Goal: Communication & Community: Connect with others

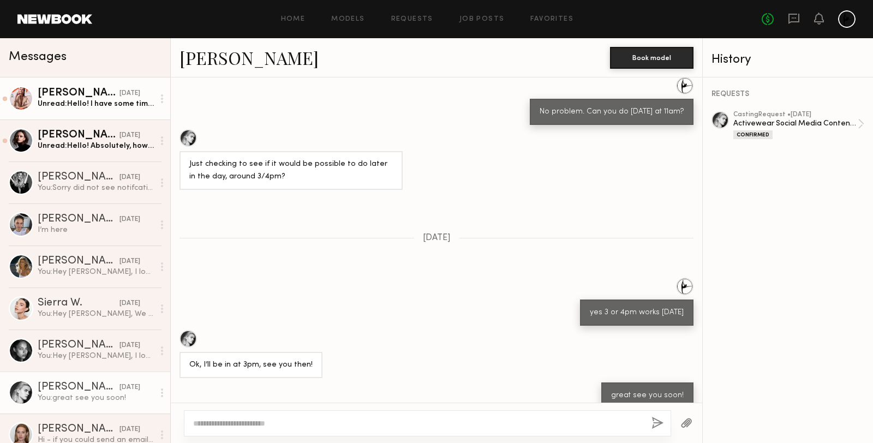
scroll to position [1163, 0]
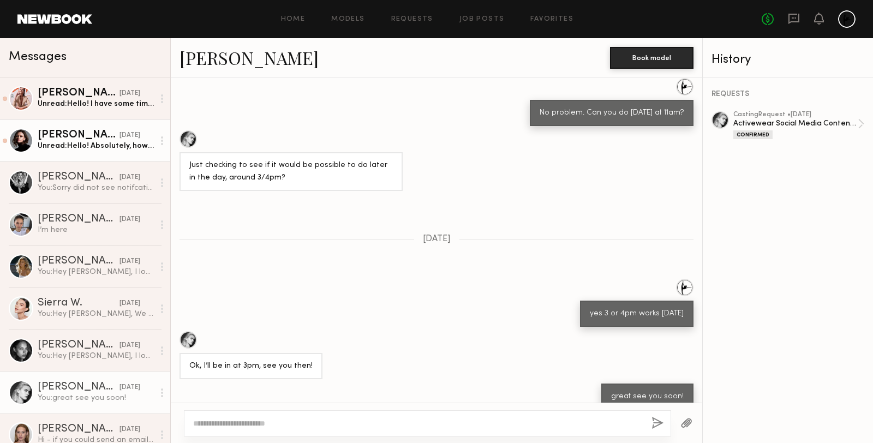
click at [80, 145] on div "Unread: Hello! Absolutely, how is Monday next week?" at bounding box center [96, 146] width 116 height 10
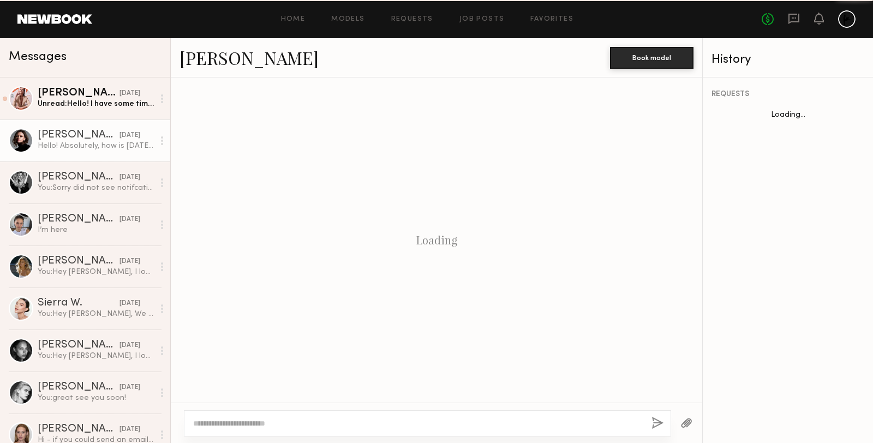
scroll to position [177, 0]
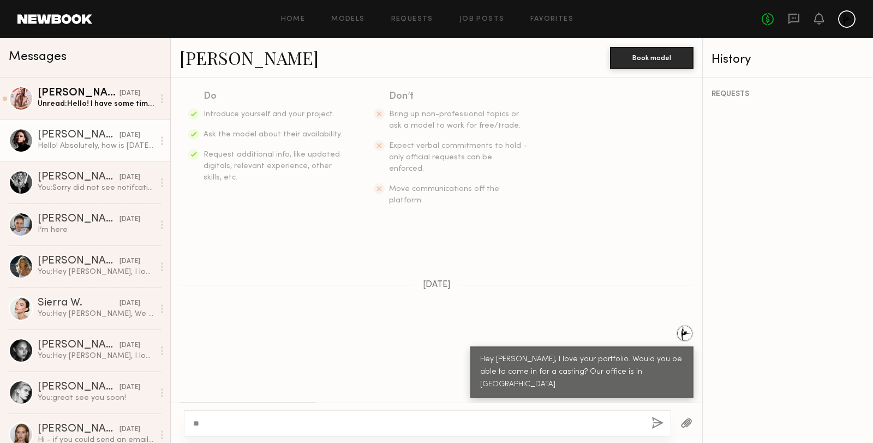
type textarea "*"
type textarea "**********"
click at [654, 425] on button "button" at bounding box center [657, 424] width 12 height 14
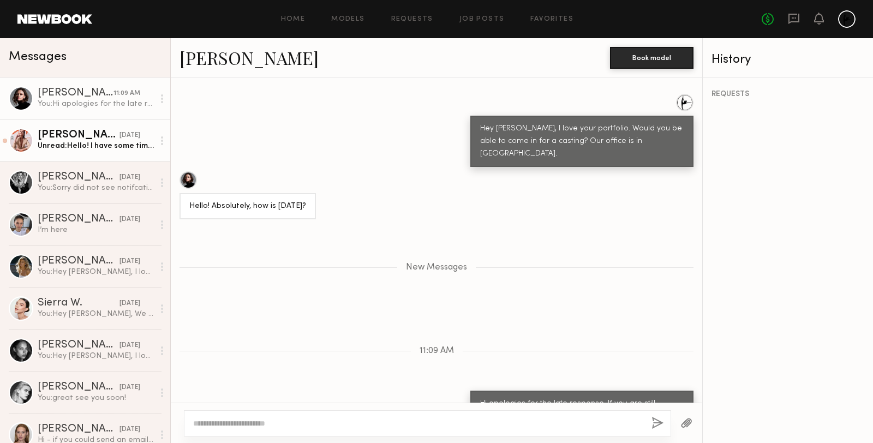
click at [56, 136] on div "McKenna L." at bounding box center [79, 135] width 82 height 11
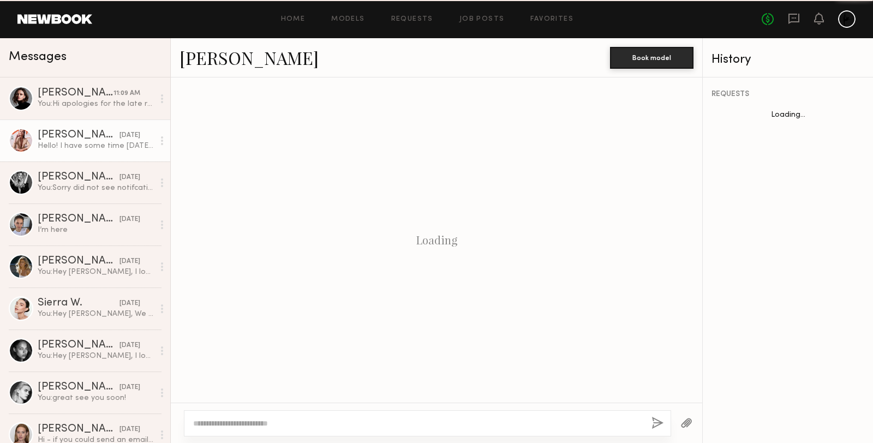
scroll to position [917, 0]
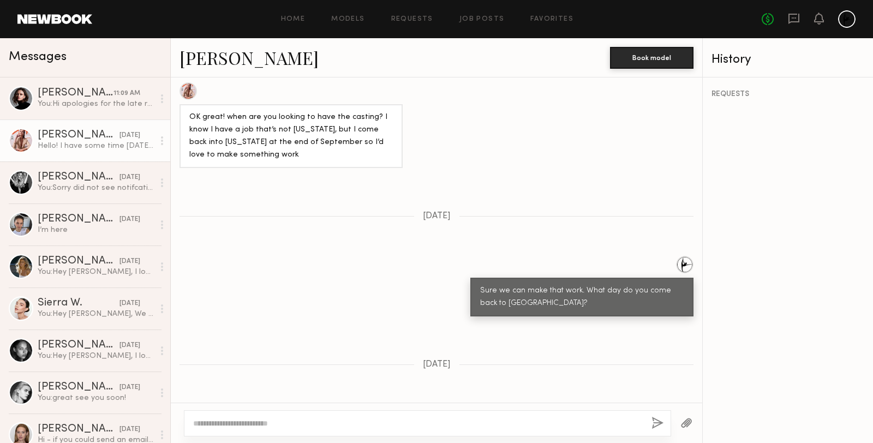
click at [274, 424] on textarea at bounding box center [418, 423] width 450 height 11
type textarea "*"
click at [80, 99] on div "You: Hi apologies for the late response. If you are still available today we wo…" at bounding box center [96, 104] width 116 height 10
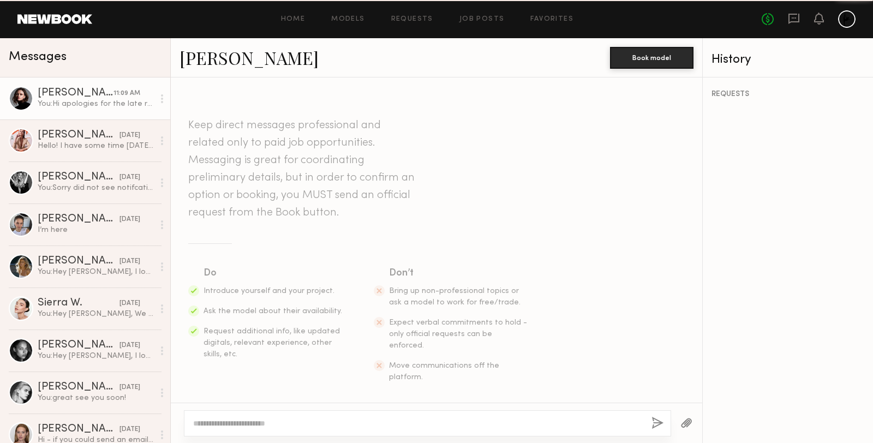
scroll to position [325, 0]
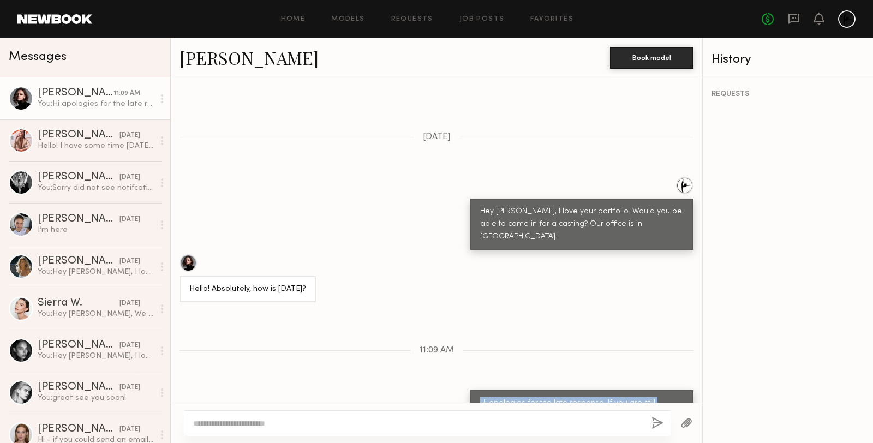
drag, startPoint x: 642, startPoint y: 379, endPoint x: 480, endPoint y: 373, distance: 162.2
click at [480, 390] on div "Hi apologies for the late response. If you are still available today we would l…" at bounding box center [581, 409] width 223 height 39
copy div "Hi apologies for the late response. If you are still available today we would l…"
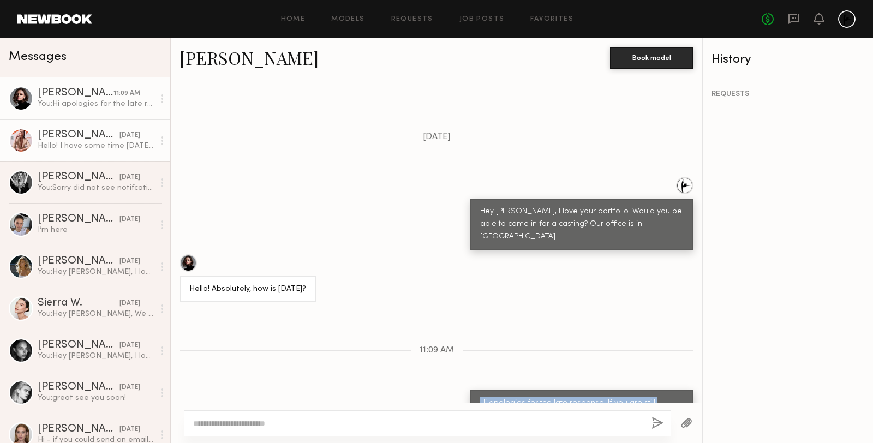
click at [122, 133] on div "09/27/2025" at bounding box center [129, 135] width 21 height 10
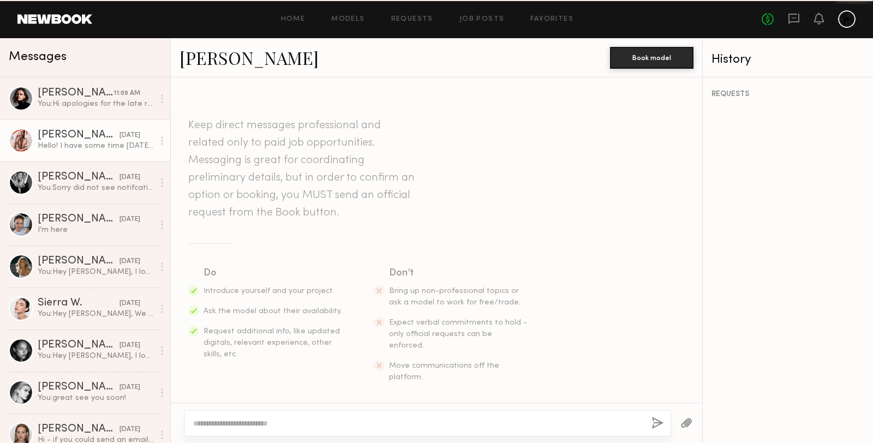
scroll to position [917, 0]
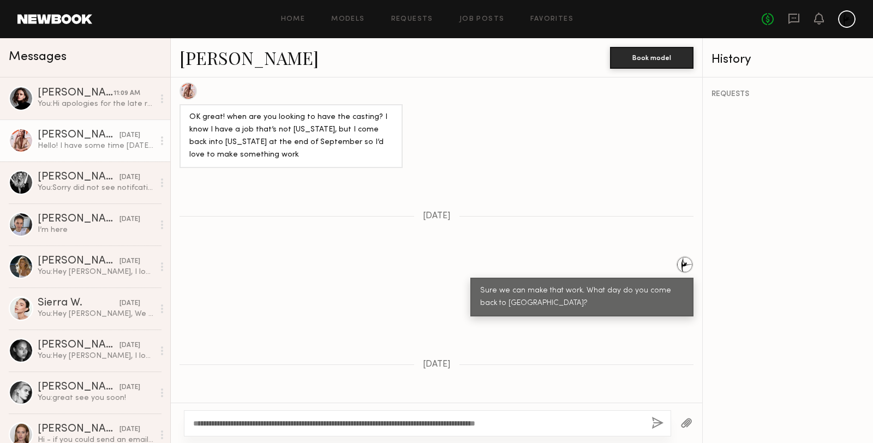
type textarea "**********"
click at [654, 423] on button "button" at bounding box center [657, 424] width 12 height 14
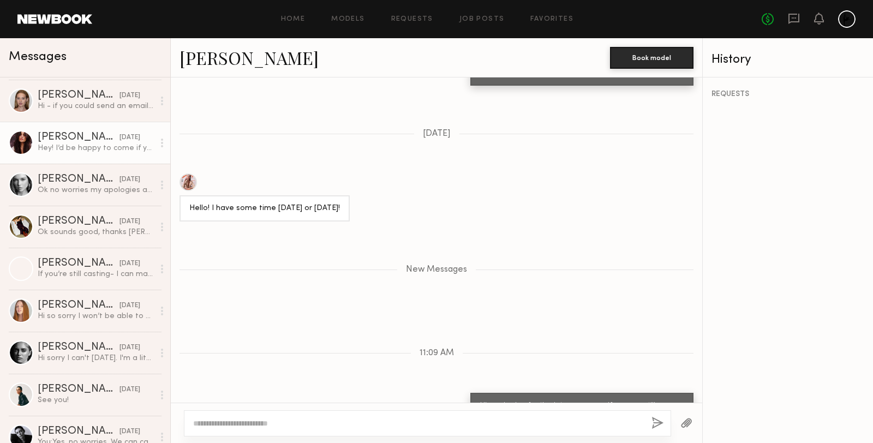
scroll to position [0, 0]
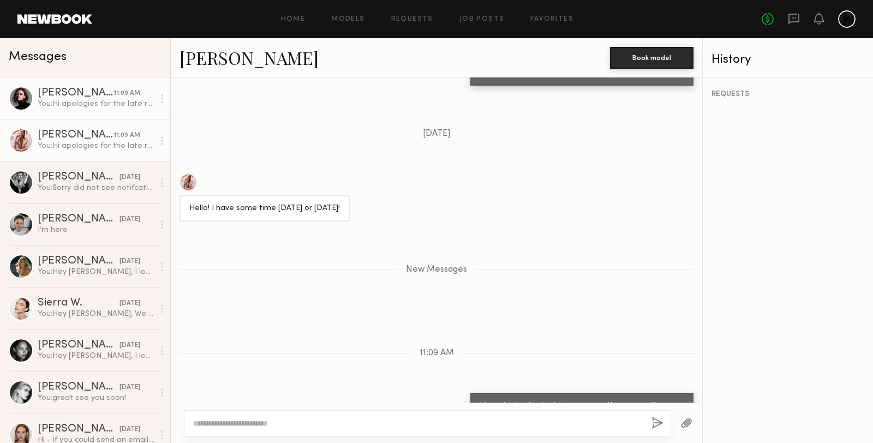
click at [88, 96] on div "Marija S." at bounding box center [76, 93] width 76 height 11
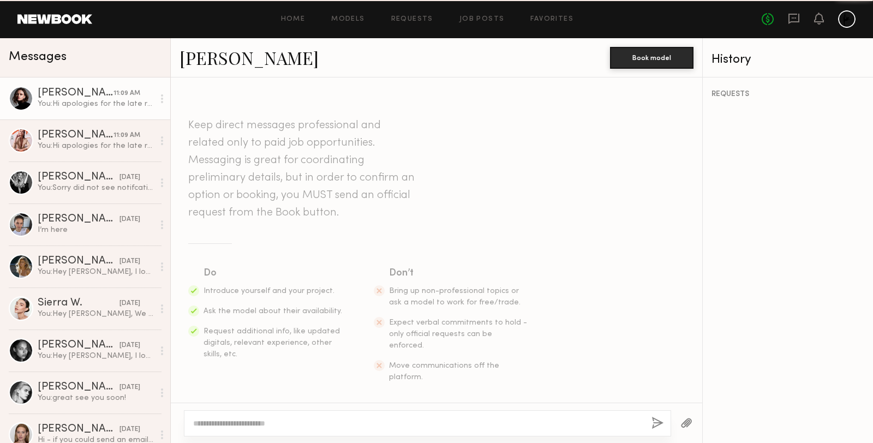
scroll to position [325, 0]
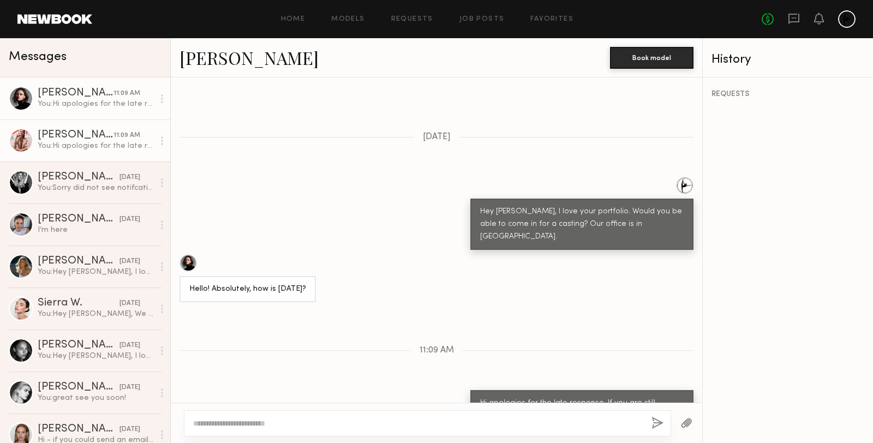
click at [85, 137] on div "McKenna L." at bounding box center [76, 135] width 76 height 11
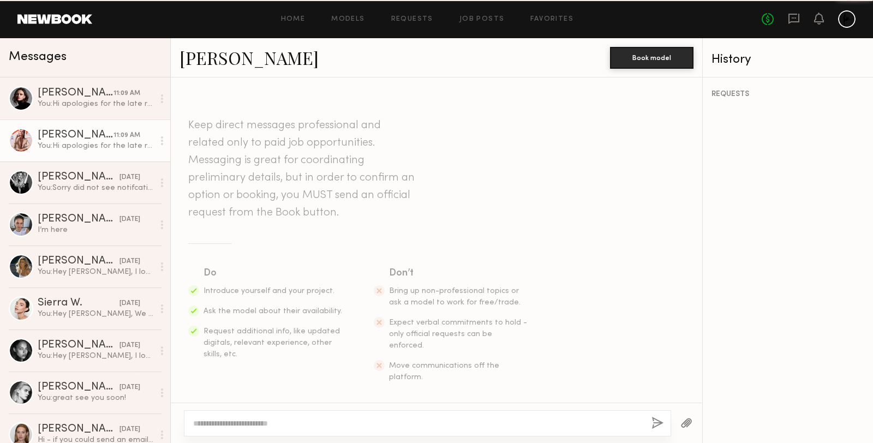
scroll to position [1064, 0]
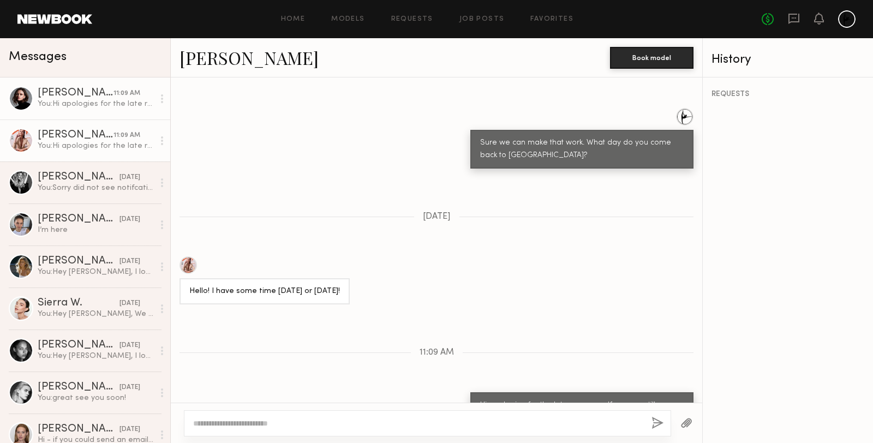
click at [92, 100] on div "You: Hi apologies for the late response. If you are still available today we wo…" at bounding box center [96, 104] width 116 height 10
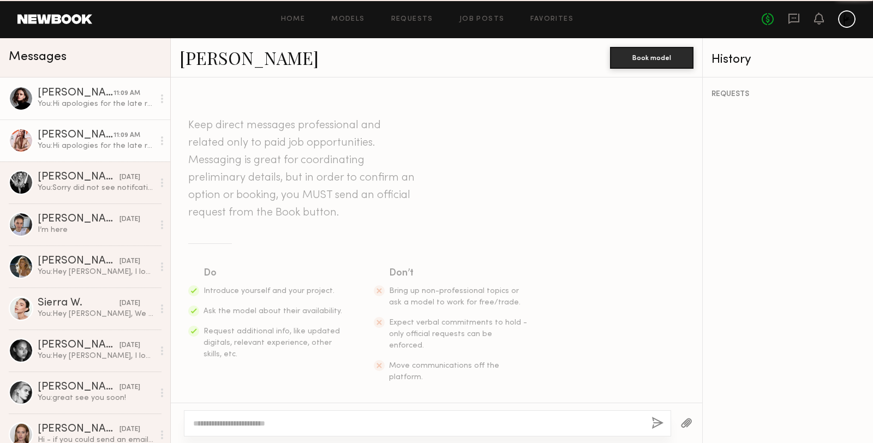
scroll to position [325, 0]
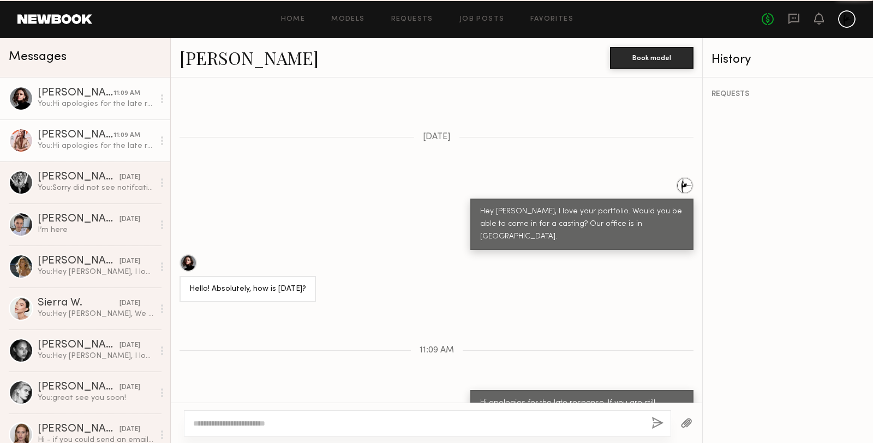
click at [91, 142] on div "You: Hi apologies for the late response. If you are still available today we wo…" at bounding box center [96, 146] width 116 height 10
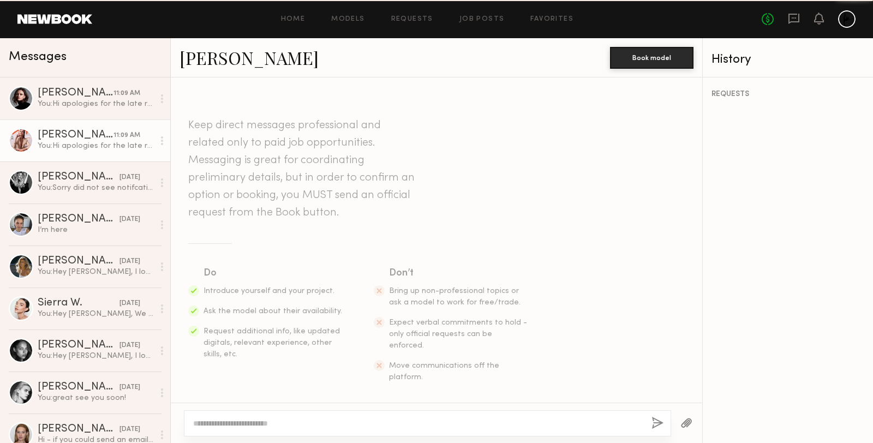
scroll to position [1064, 0]
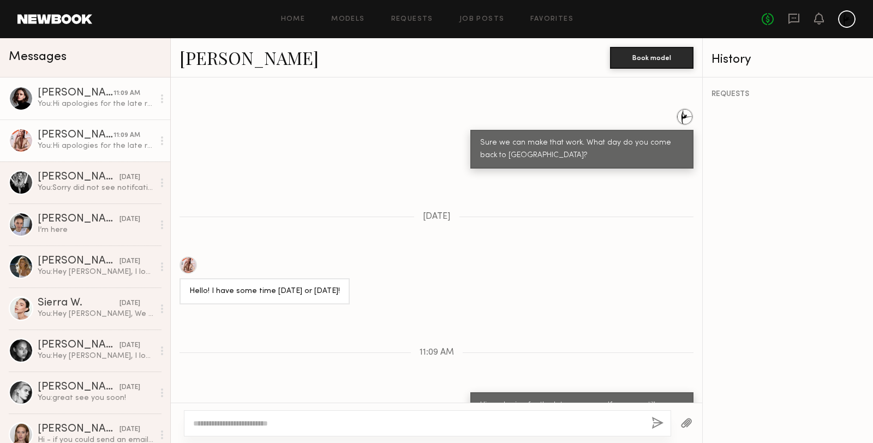
click at [80, 97] on div "Marija S." at bounding box center [76, 93] width 76 height 11
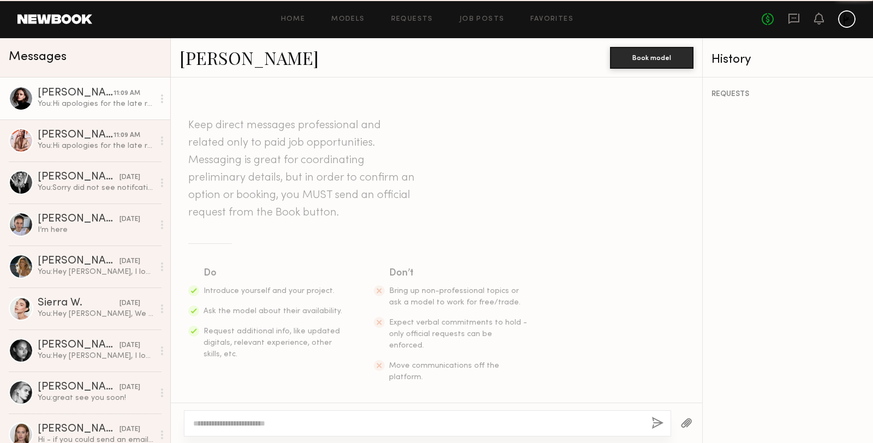
scroll to position [389, 0]
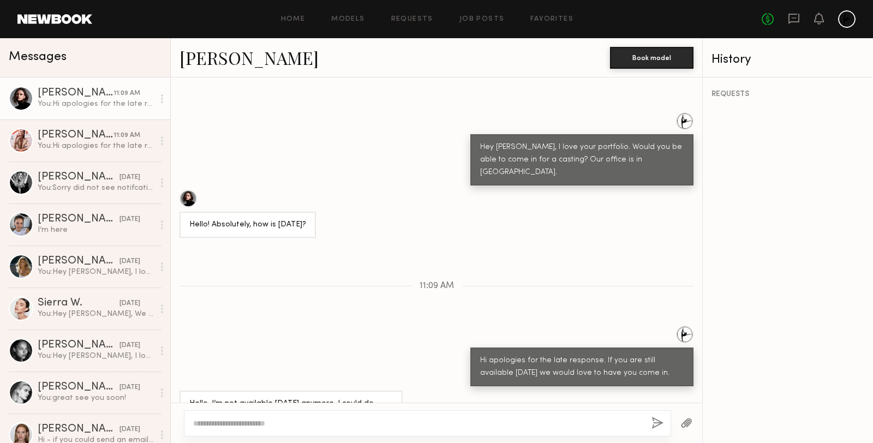
click at [204, 63] on link "Marija S." at bounding box center [249, 57] width 139 height 23
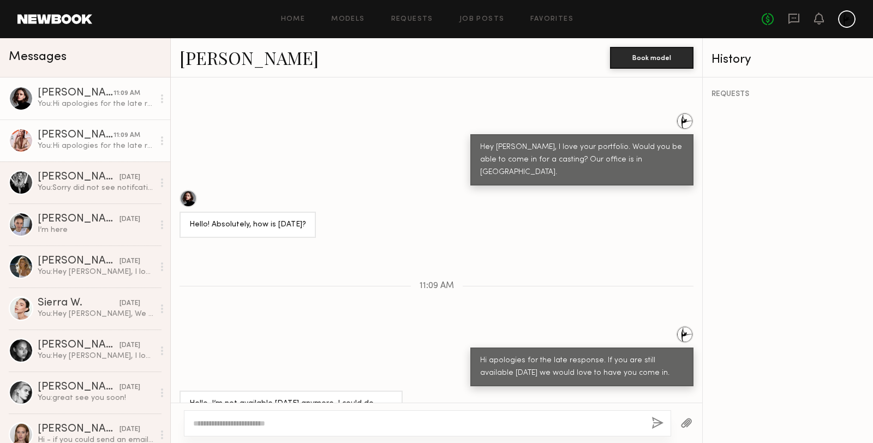
click at [83, 144] on div "You: Hi apologies for the late response. If you are still available today we wo…" at bounding box center [96, 146] width 116 height 10
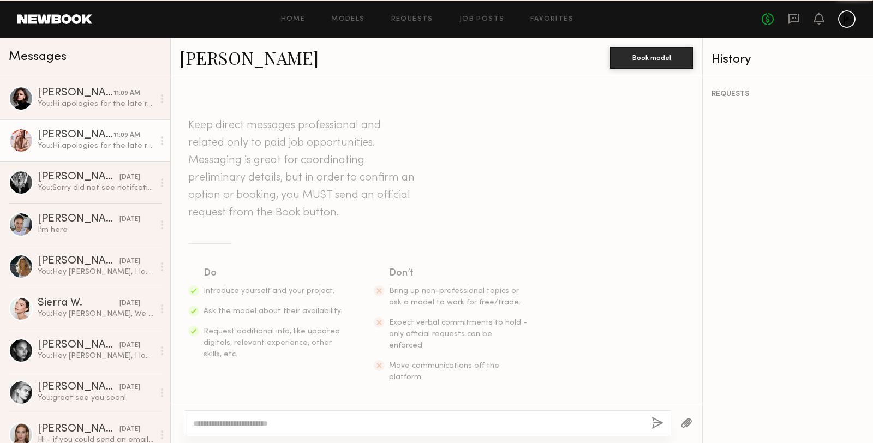
scroll to position [1117, 0]
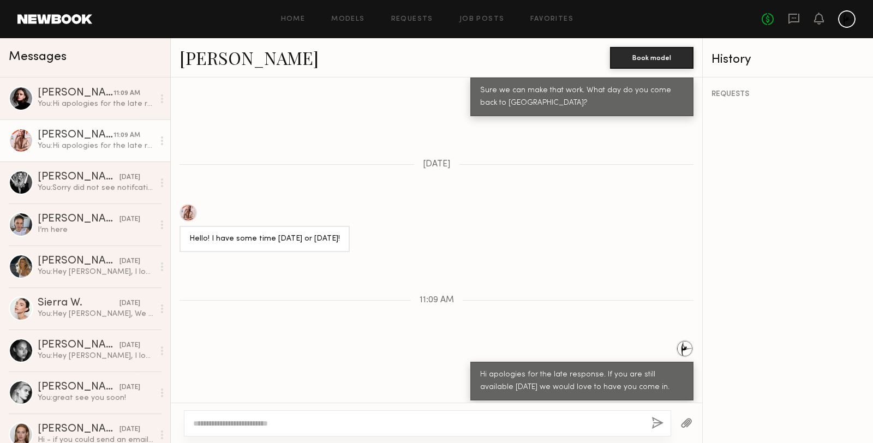
click at [255, 423] on textarea at bounding box center [418, 423] width 450 height 11
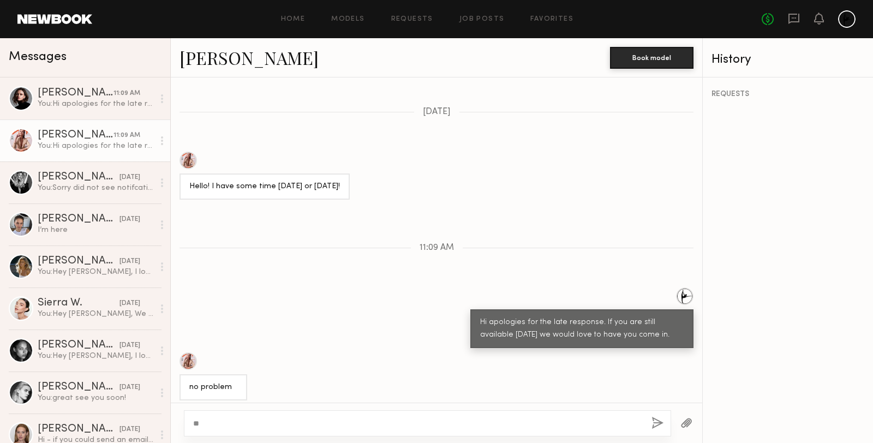
type textarea "*"
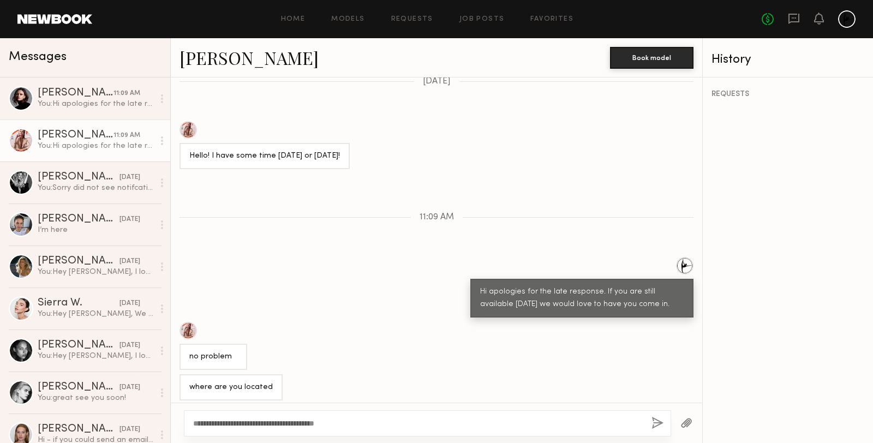
type textarea "**********"
click at [654, 426] on button "button" at bounding box center [657, 424] width 12 height 14
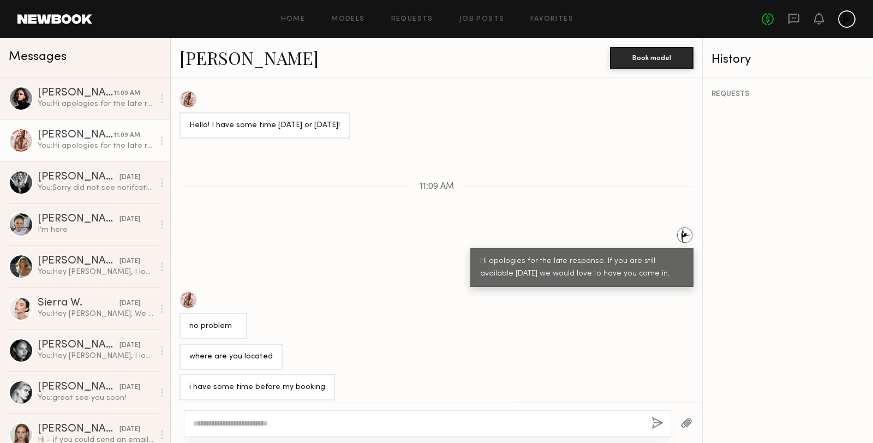
click at [355, 422] on textarea at bounding box center [418, 423] width 450 height 11
type textarea "**********"
click at [659, 422] on button "button" at bounding box center [657, 424] width 12 height 14
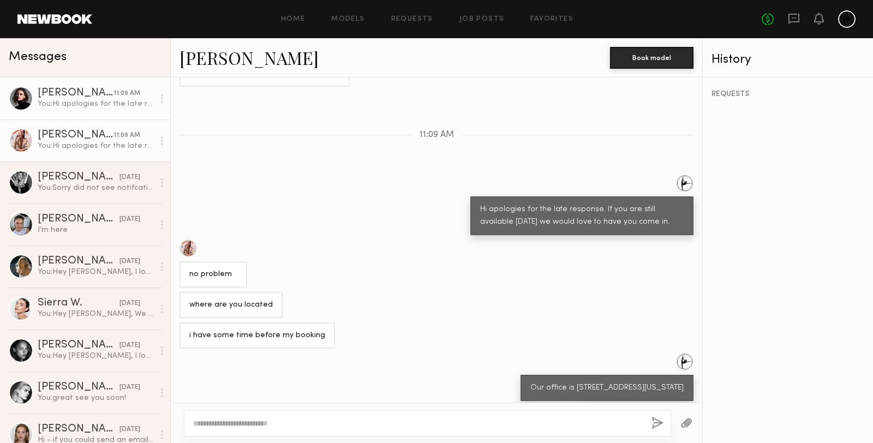
click at [99, 107] on div "You: Hi apologies for the late response. If you are still available today we wo…" at bounding box center [96, 104] width 116 height 10
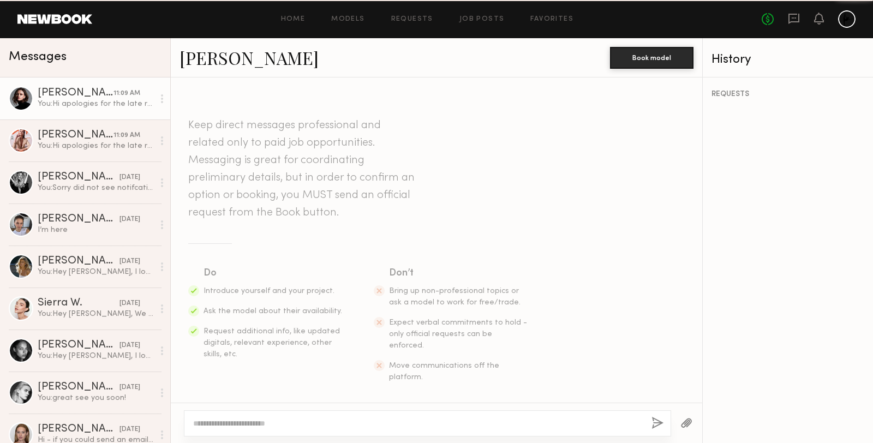
scroll to position [389, 0]
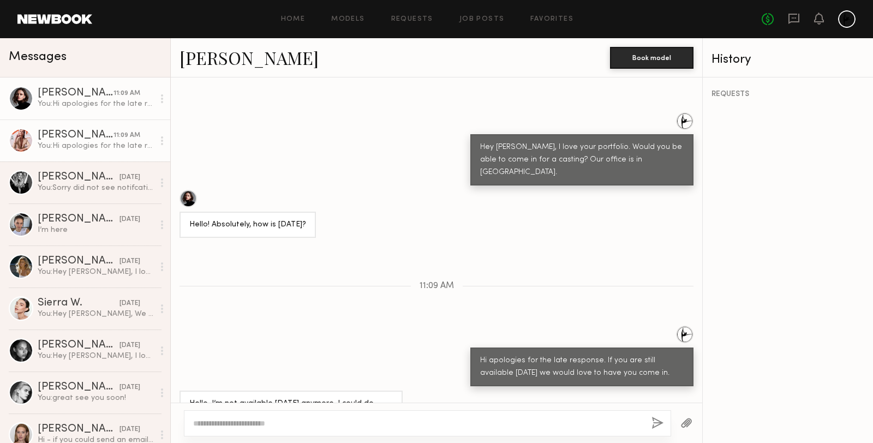
click at [111, 149] on div "You: Hi apologies for the late response. If you are still available today we wo…" at bounding box center [96, 146] width 116 height 10
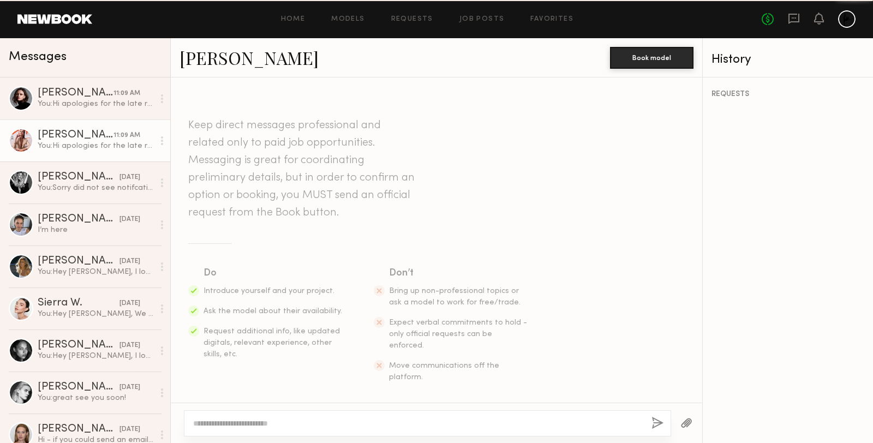
scroll to position [1282, 0]
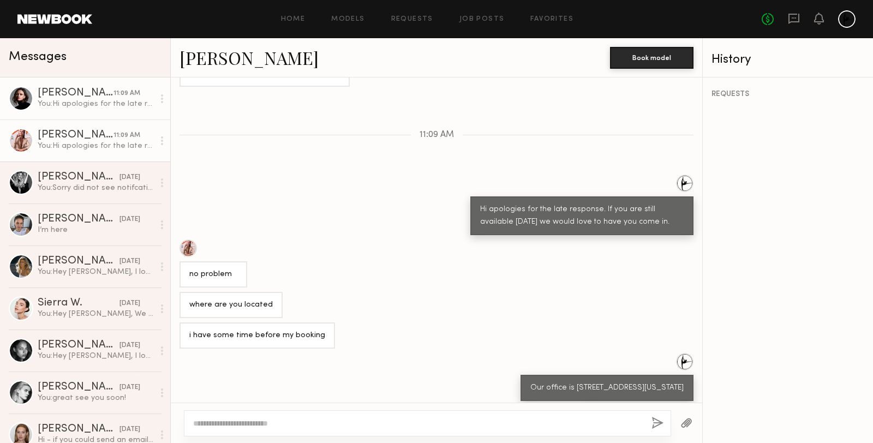
click at [85, 103] on div "You: Hi apologies for the late response. If you are still available today we wo…" at bounding box center [96, 104] width 116 height 10
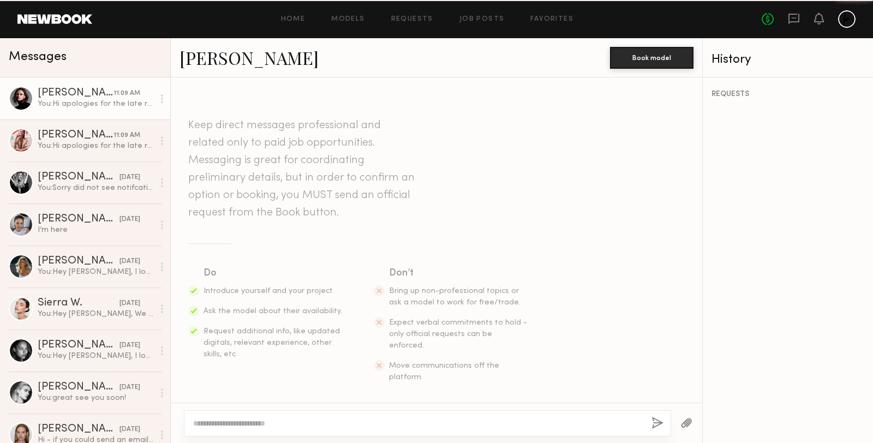
scroll to position [389, 0]
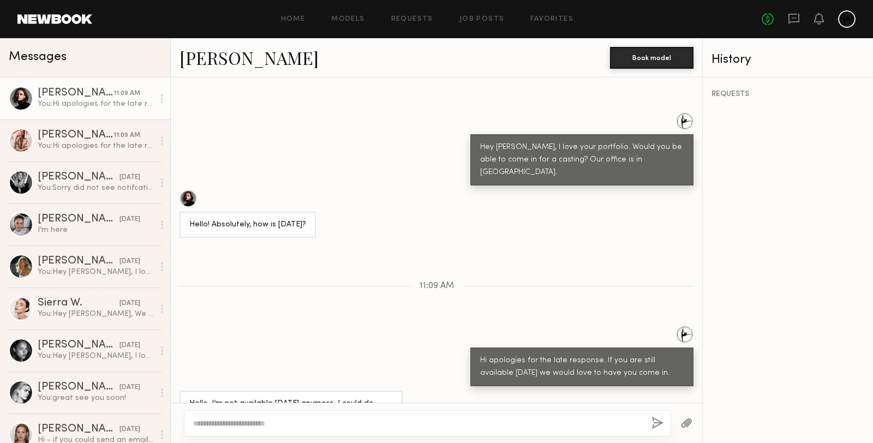
click at [222, 424] on textarea at bounding box center [418, 423] width 450 height 11
type textarea "*"
type textarea "**********"
click at [659, 424] on button "button" at bounding box center [657, 424] width 12 height 14
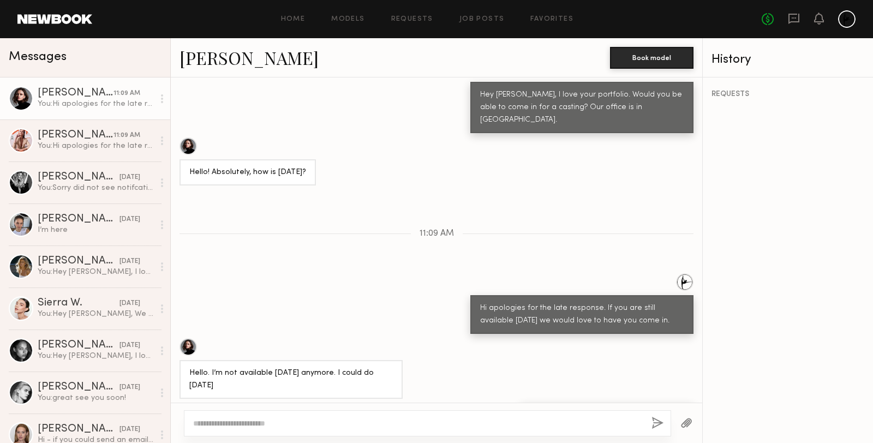
click at [651, 417] on button "button" at bounding box center [657, 424] width 12 height 14
click at [555, 418] on textarea at bounding box center [418, 423] width 450 height 11
type textarea "*"
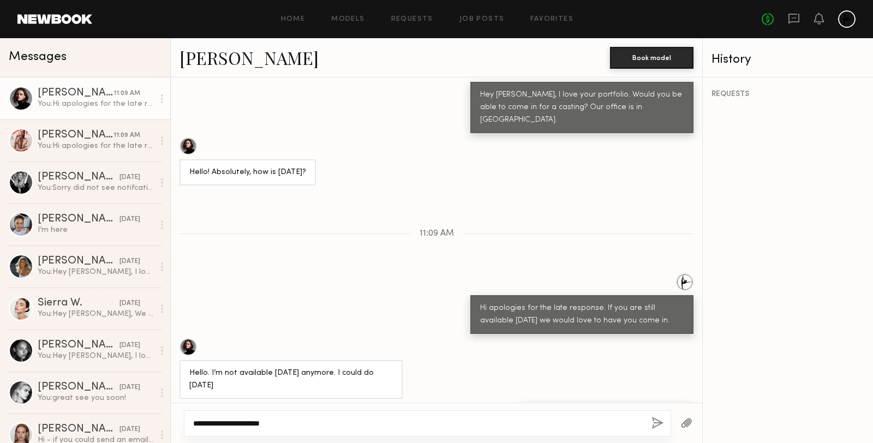
type textarea "**********"
click at [661, 426] on button "button" at bounding box center [657, 424] width 12 height 14
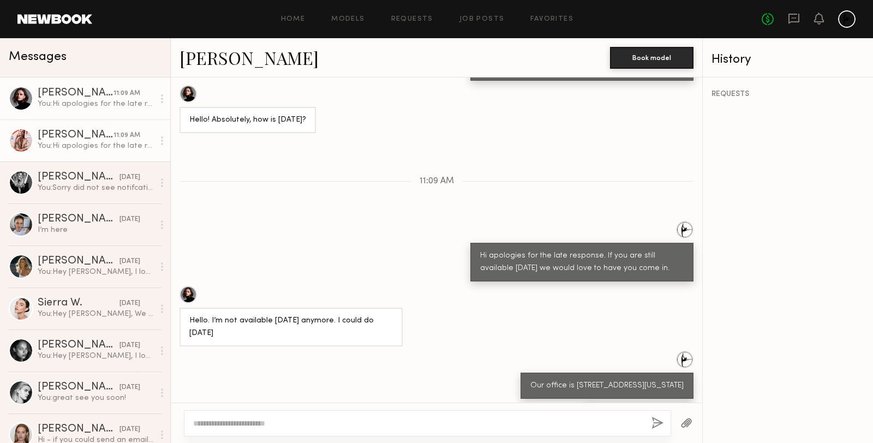
click at [64, 145] on div "You: Hi apologies for the late response. If you are still available today we wo…" at bounding box center [96, 146] width 116 height 10
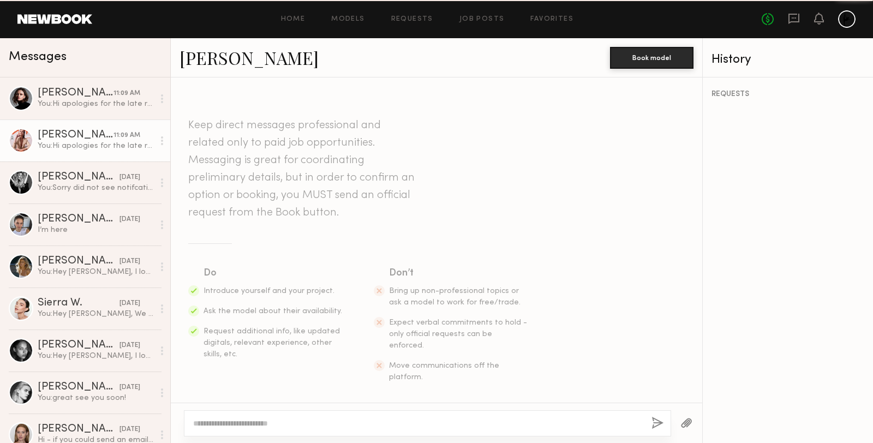
scroll to position [1282, 0]
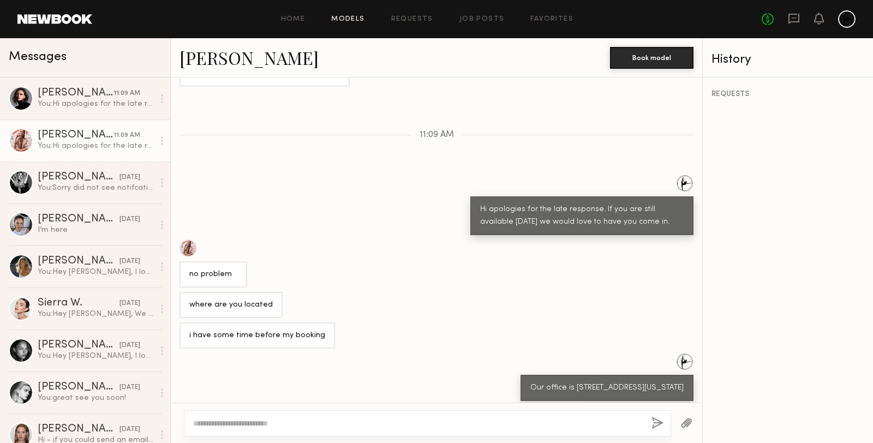
click at [346, 20] on link "Models" at bounding box center [347, 19] width 33 height 7
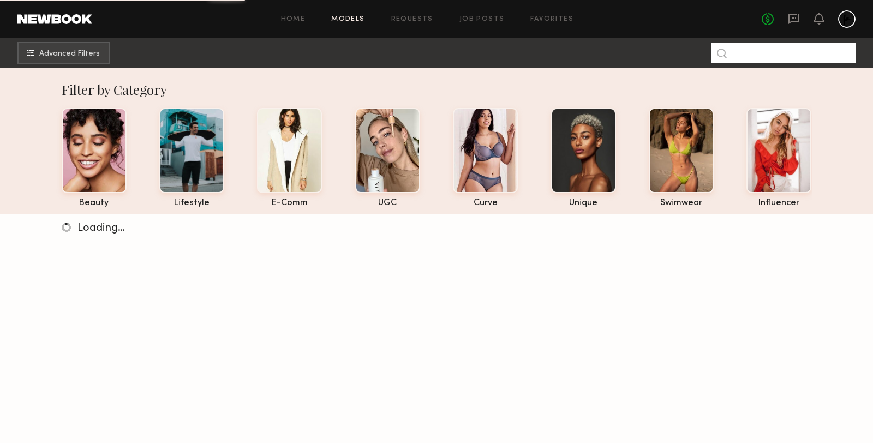
click at [750, 52] on input at bounding box center [783, 53] width 144 height 21
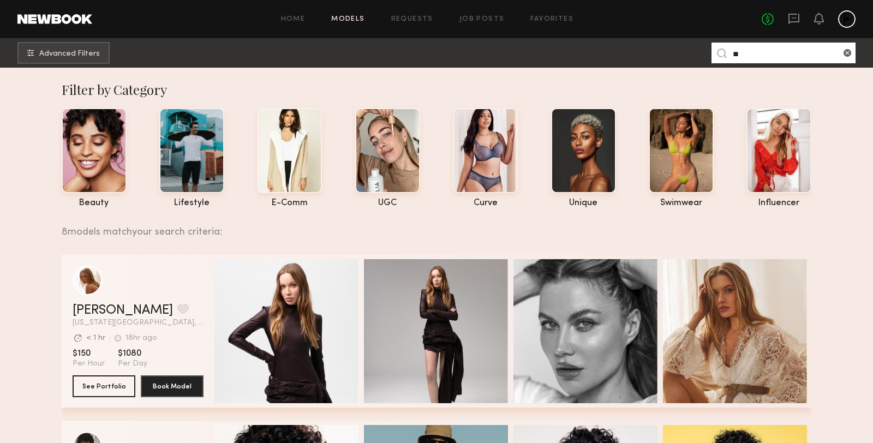
type input "*"
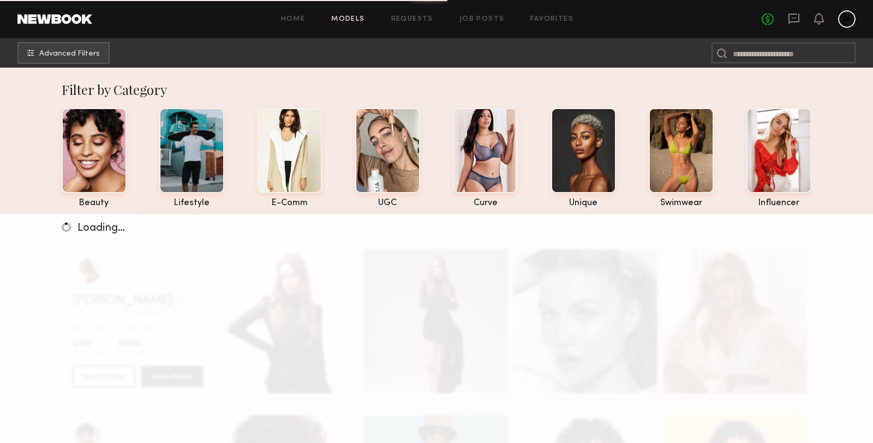
click at [785, 21] on div "No fees up to $5,000" at bounding box center [809, 18] width 94 height 17
click at [794, 21] on icon at bounding box center [794, 19] width 12 height 12
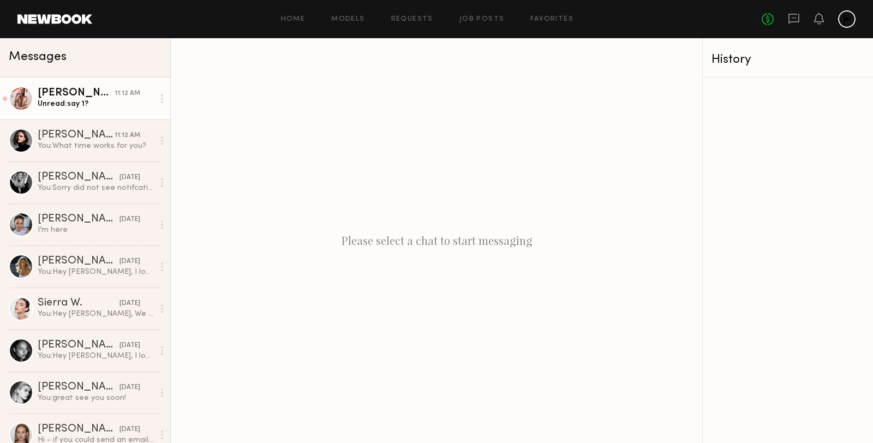
click at [57, 99] on div "Unread: say 1?" at bounding box center [96, 104] width 116 height 10
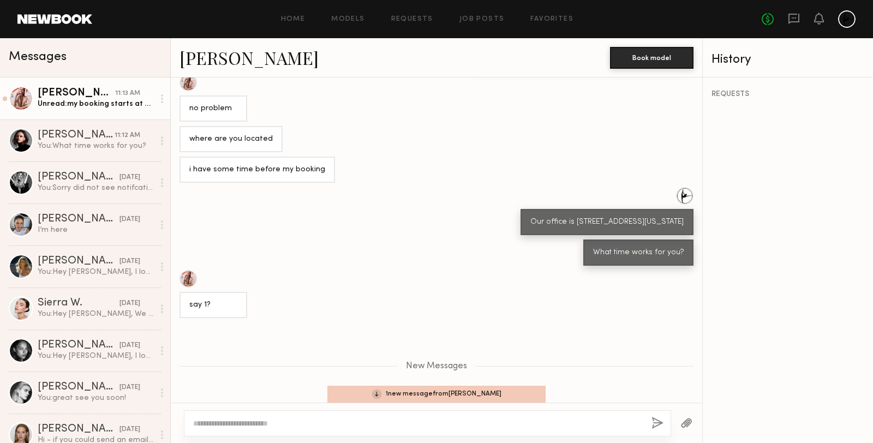
scroll to position [1479, 0]
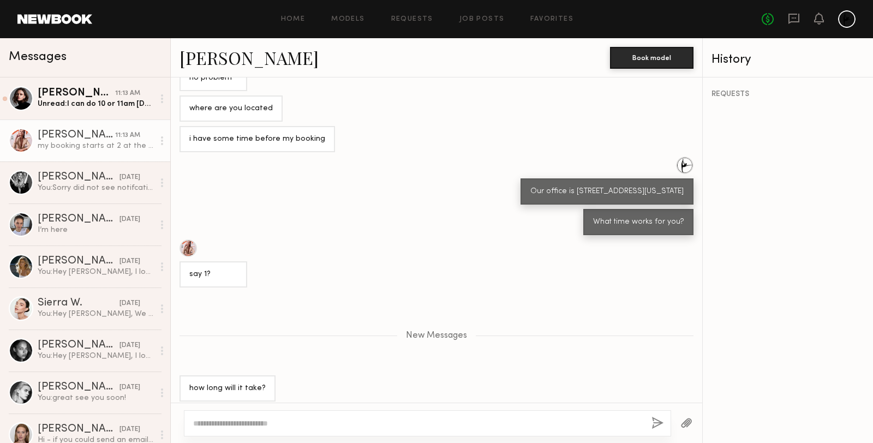
click at [240, 424] on textarea at bounding box center [418, 423] width 450 height 11
click at [235, 59] on link "[PERSON_NAME]" at bounding box center [249, 57] width 139 height 23
click at [73, 100] on div "Unread: I can do 10 or 11am tomorrow" at bounding box center [96, 104] width 116 height 10
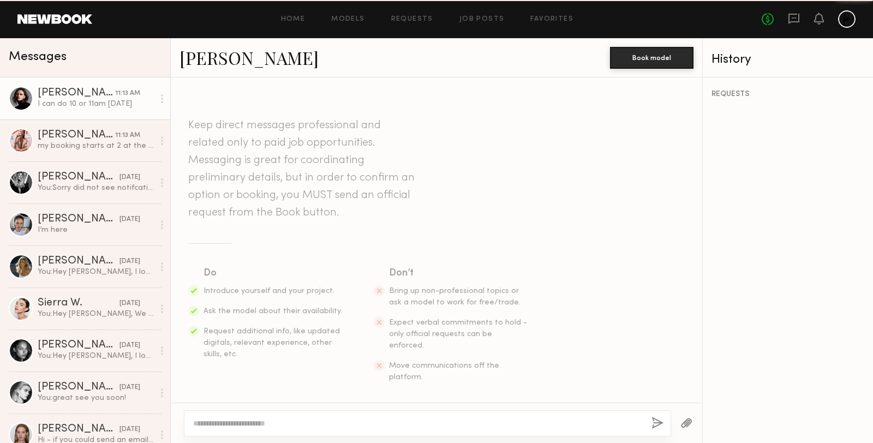
scroll to position [524, 0]
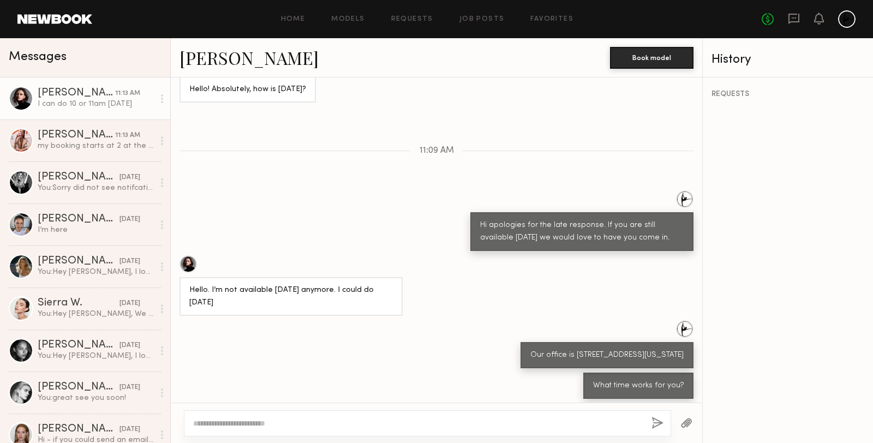
click at [204, 57] on link "[PERSON_NAME]" at bounding box center [249, 57] width 139 height 23
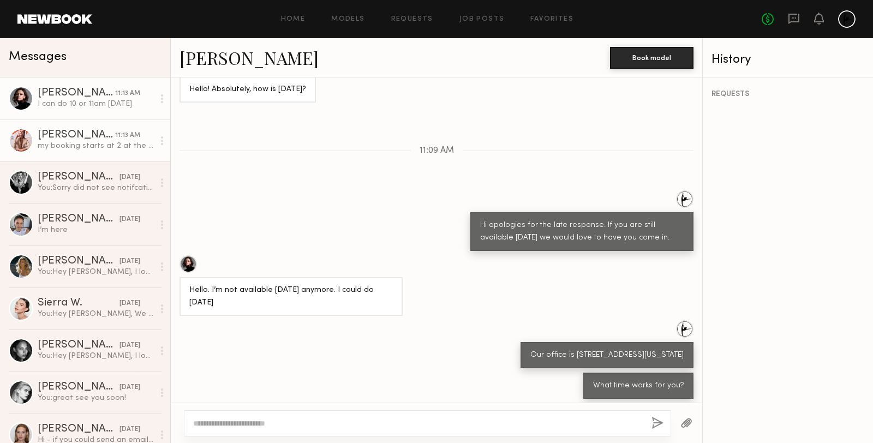
click at [73, 144] on div "my booking starts at 2 at the edition hotel up the street" at bounding box center [96, 146] width 116 height 10
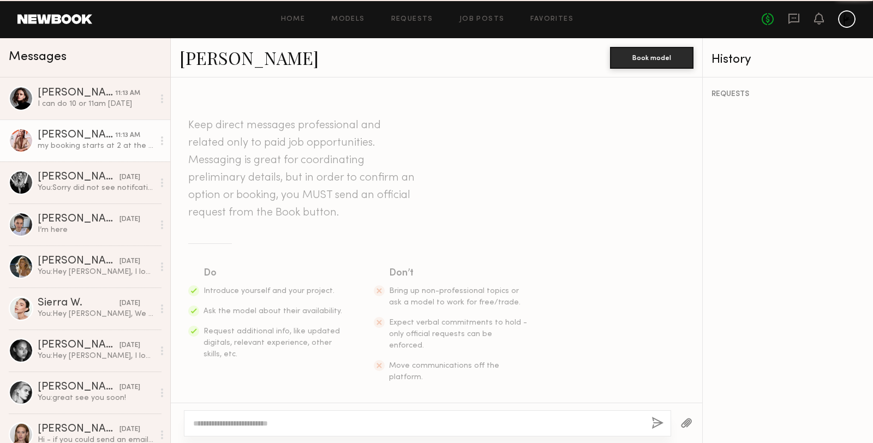
scroll to position [1396, 0]
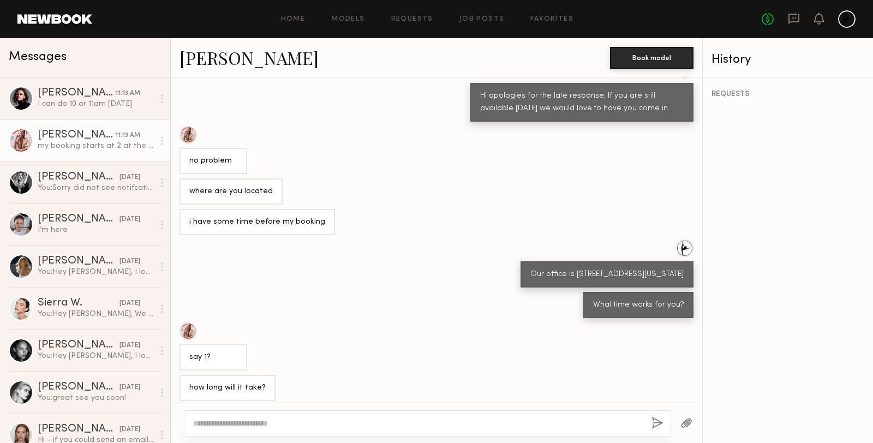
click at [214, 59] on link "McKenna L." at bounding box center [249, 57] width 139 height 23
click at [248, 421] on textarea at bounding box center [418, 423] width 450 height 11
type textarea "**********"
click at [659, 424] on button "button" at bounding box center [657, 424] width 12 height 14
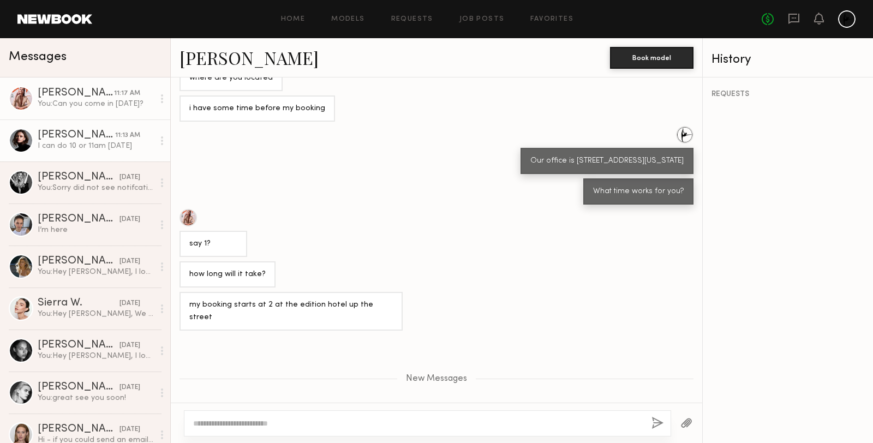
click at [49, 145] on div "I can do 10 or 11am tomorrow" at bounding box center [96, 146] width 116 height 10
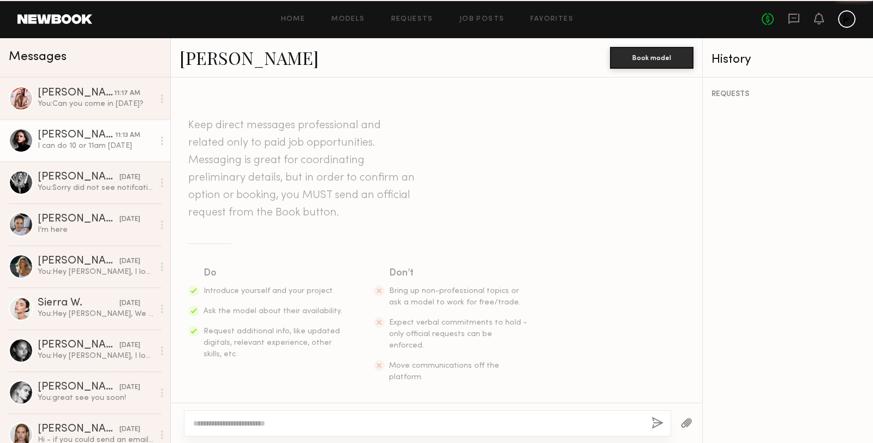
scroll to position [524, 0]
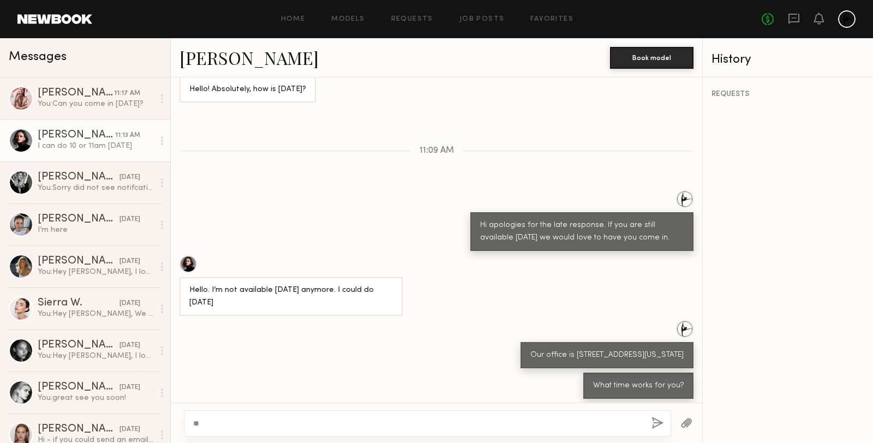
type textarea "*"
type textarea "**********"
click at [656, 420] on button "button" at bounding box center [657, 424] width 12 height 14
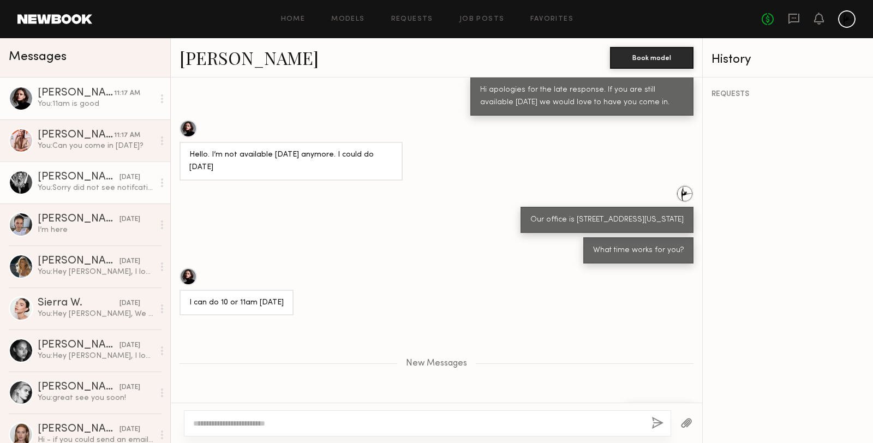
click at [84, 181] on div "[PERSON_NAME]" at bounding box center [79, 177] width 82 height 11
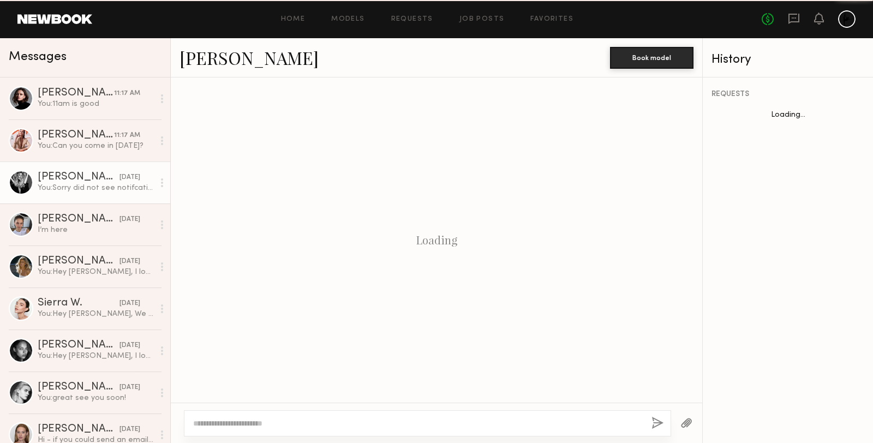
scroll to position [150, 0]
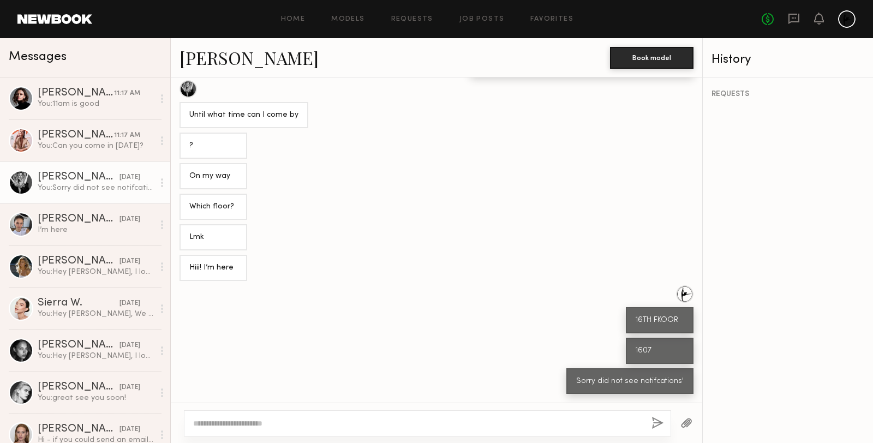
click at [192, 86] on div at bounding box center [188, 88] width 17 height 17
click at [73, 100] on div "You: 11am is good" at bounding box center [96, 104] width 116 height 10
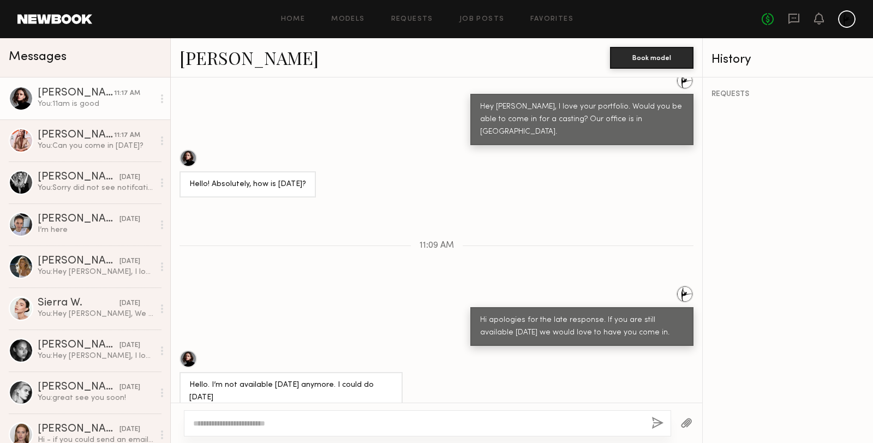
scroll to position [301, 0]
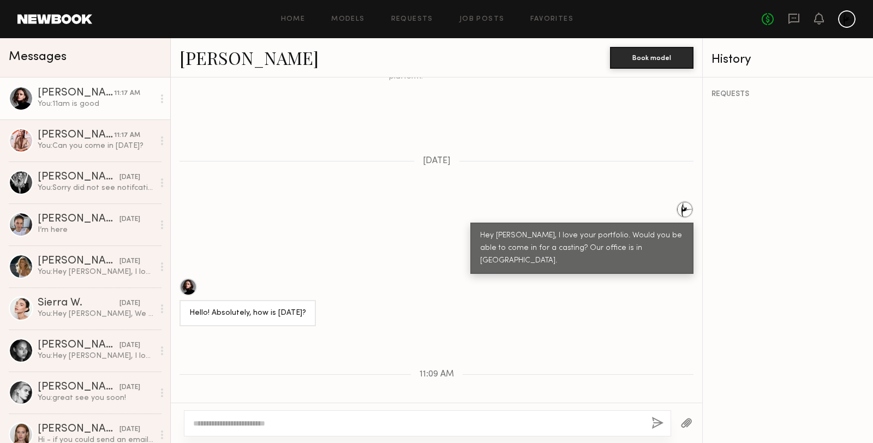
click at [221, 63] on link "[PERSON_NAME]" at bounding box center [249, 57] width 139 height 23
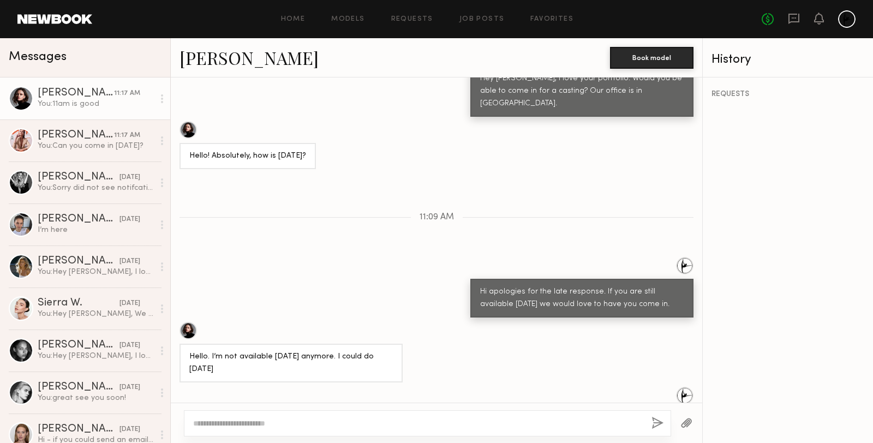
scroll to position [577, 0]
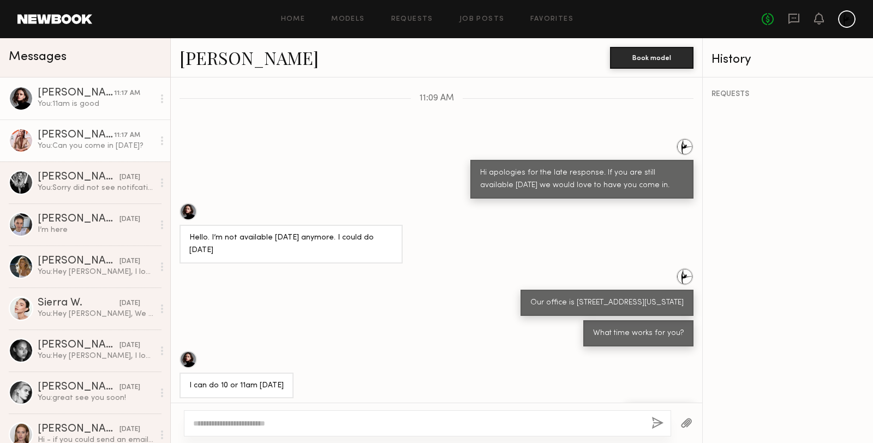
click at [69, 130] on div "[PERSON_NAME]" at bounding box center [76, 135] width 76 height 11
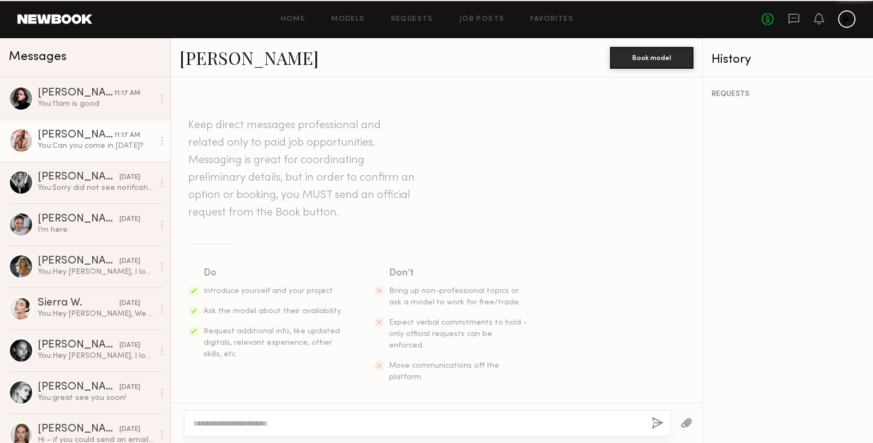
scroll to position [1426, 0]
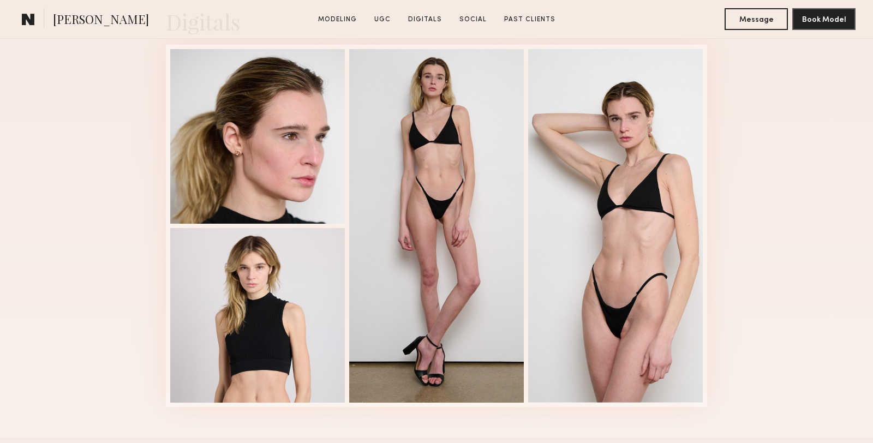
scroll to position [1994, 0]
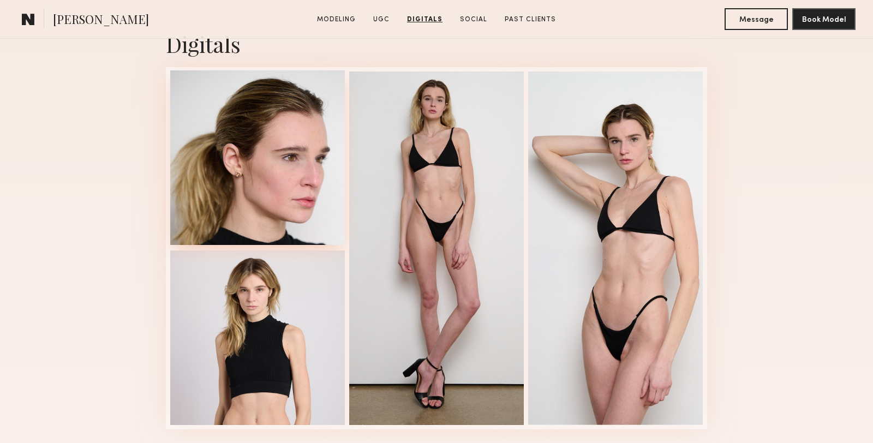
click at [235, 181] on div at bounding box center [257, 157] width 175 height 175
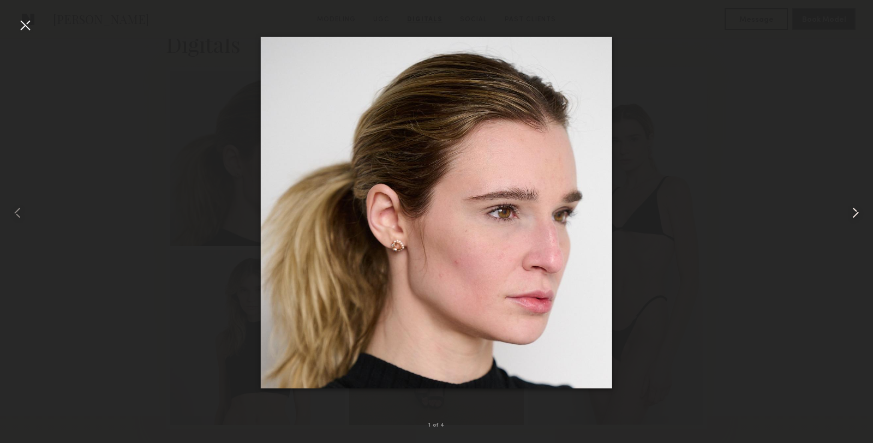
click at [855, 215] on common-icon at bounding box center [855, 212] width 17 height 17
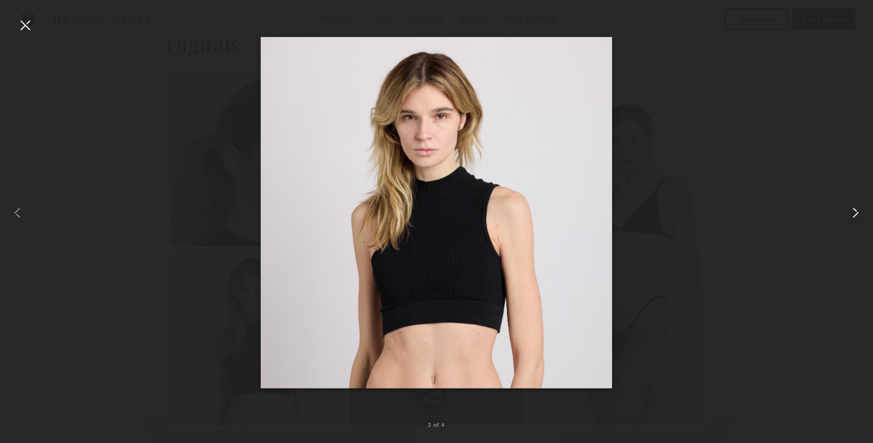
click at [855, 215] on common-icon at bounding box center [855, 212] width 17 height 17
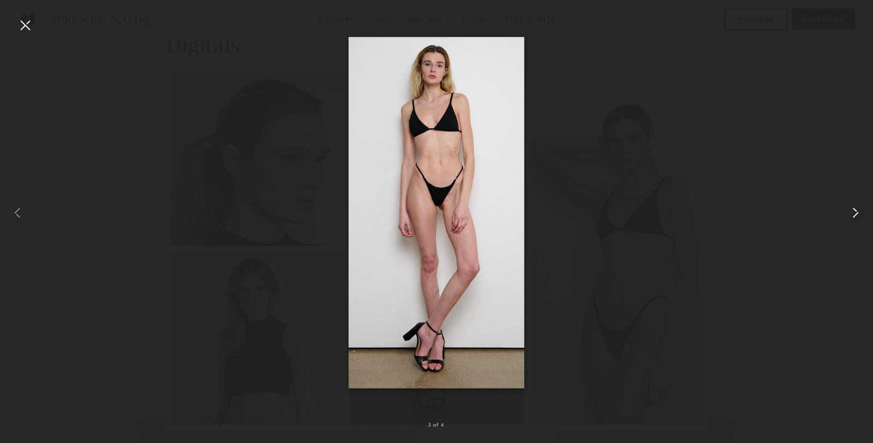
click at [855, 215] on common-icon at bounding box center [855, 212] width 17 height 17
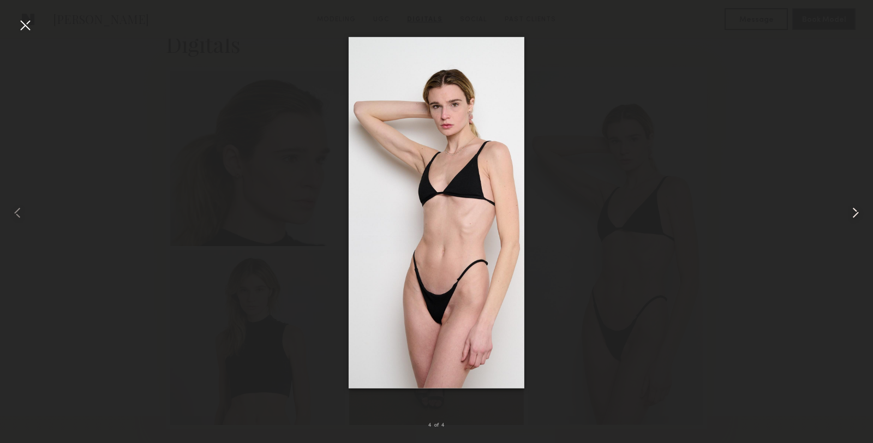
click at [855, 215] on common-icon at bounding box center [855, 212] width 17 height 17
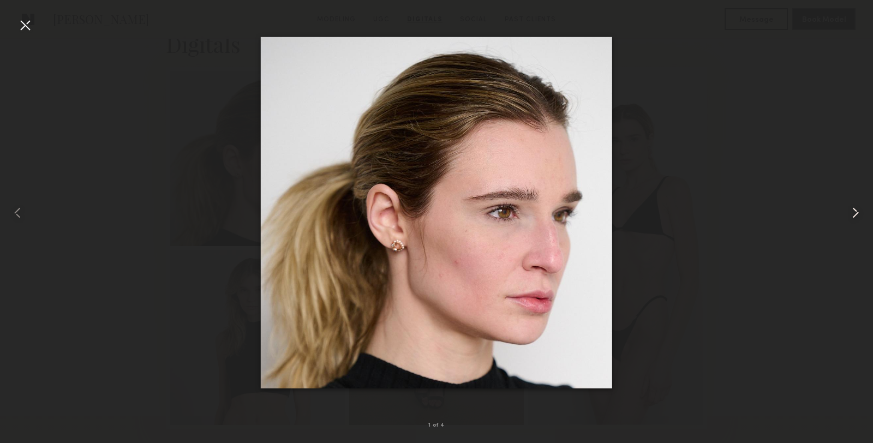
click at [855, 215] on common-icon at bounding box center [855, 212] width 17 height 17
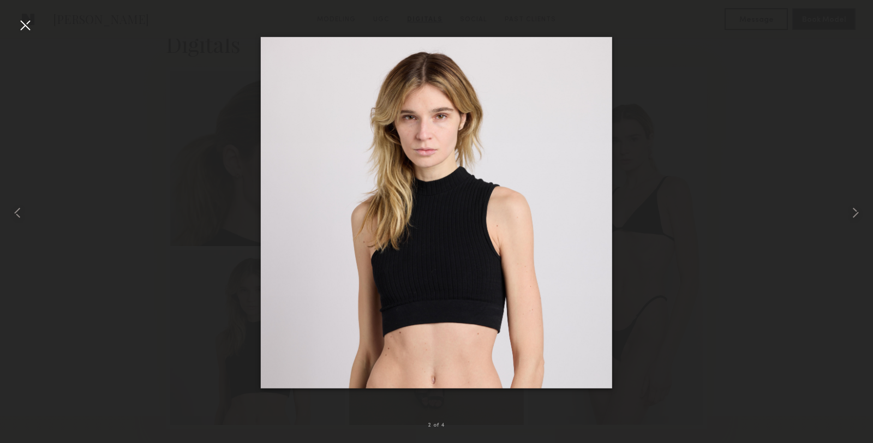
click at [756, 170] on div at bounding box center [436, 212] width 873 height 391
click at [23, 24] on div at bounding box center [24, 24] width 17 height 17
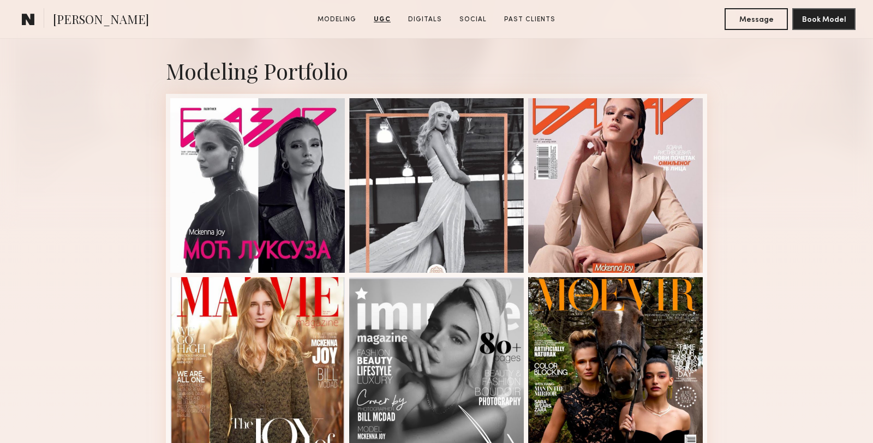
scroll to position [219, 0]
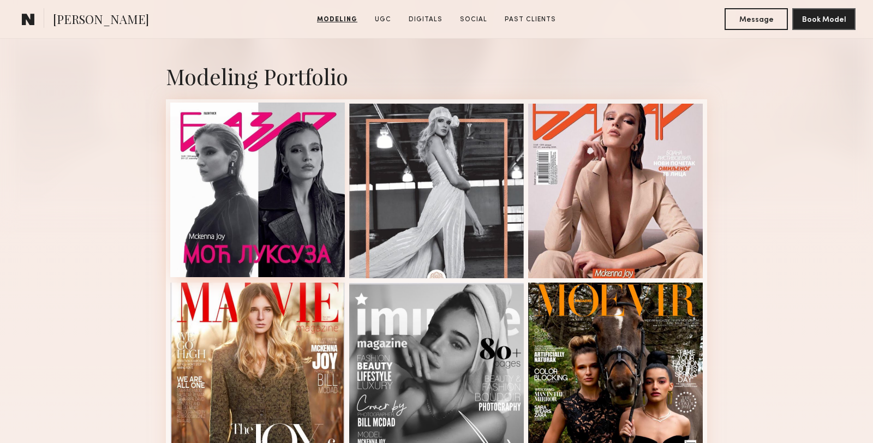
click at [254, 159] on div at bounding box center [257, 190] width 175 height 175
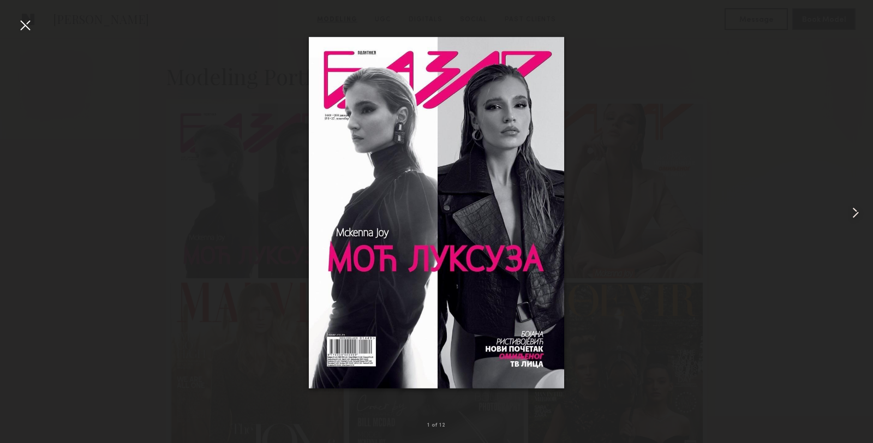
click at [859, 213] on common-icon at bounding box center [855, 212] width 17 height 17
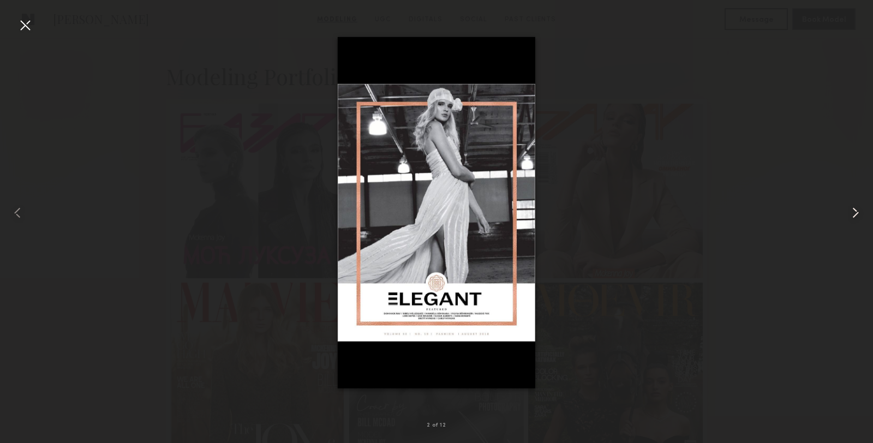
click at [859, 213] on common-icon at bounding box center [855, 212] width 17 height 17
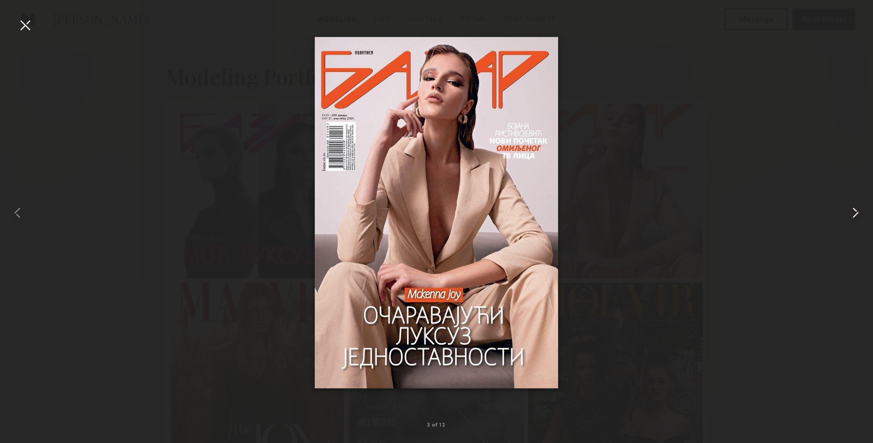
click at [859, 213] on common-icon at bounding box center [855, 212] width 17 height 17
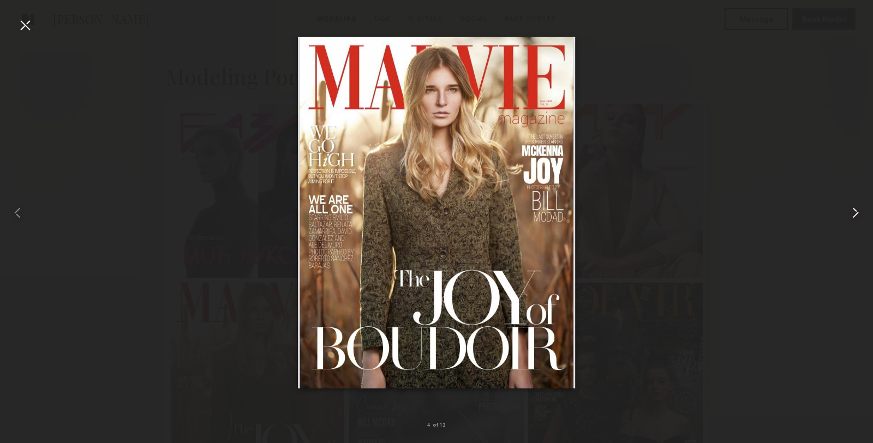
click at [859, 213] on common-icon at bounding box center [855, 212] width 17 height 17
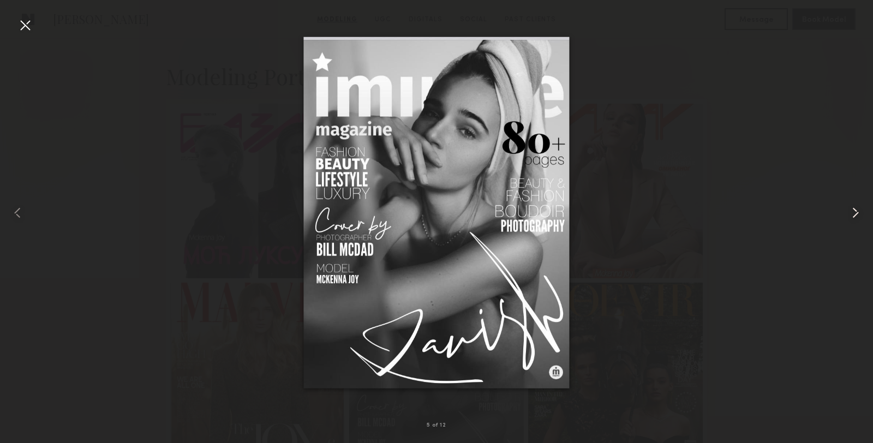
click at [859, 213] on common-icon at bounding box center [855, 212] width 17 height 17
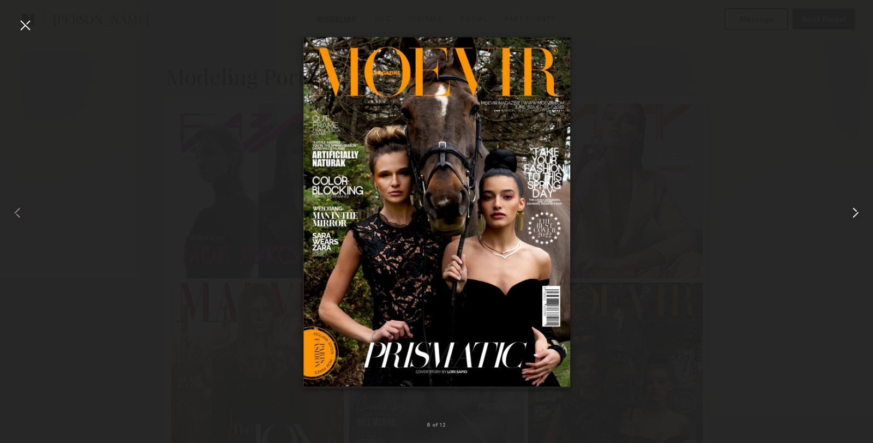
click at [859, 213] on common-icon at bounding box center [855, 212] width 17 height 17
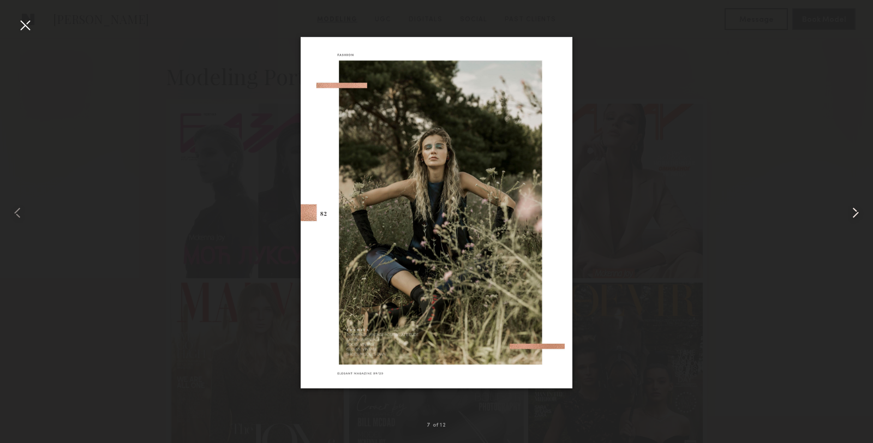
click at [859, 213] on common-icon at bounding box center [855, 212] width 17 height 17
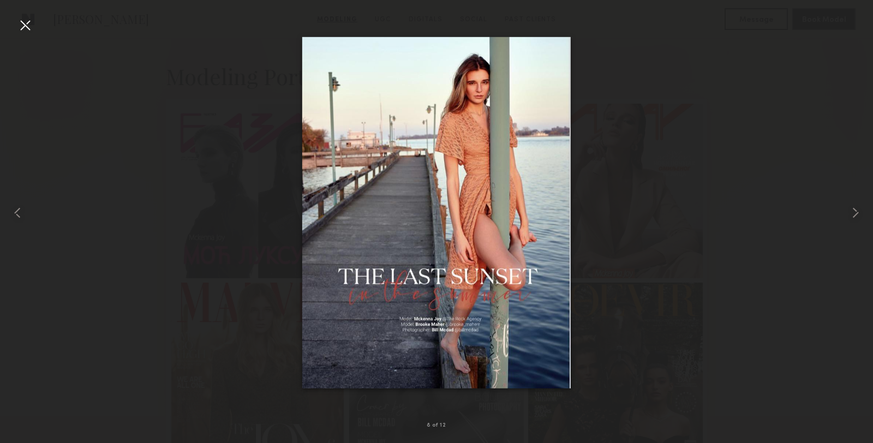
click at [763, 170] on div at bounding box center [436, 212] width 873 height 391
click at [859, 208] on common-icon at bounding box center [855, 212] width 17 height 17
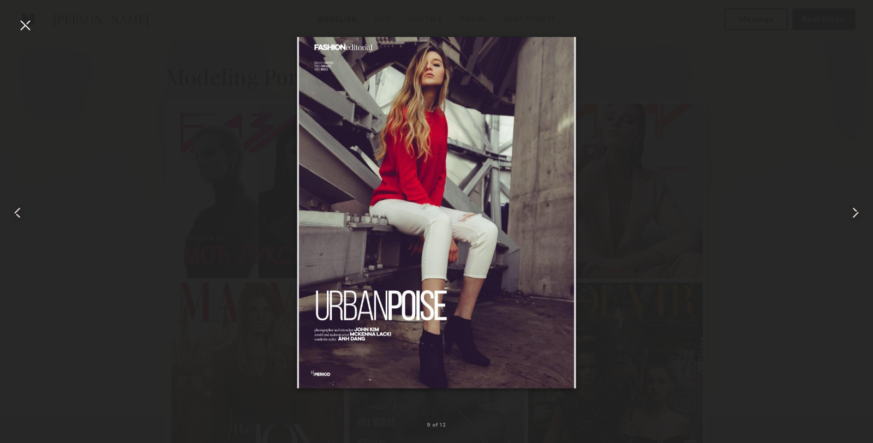
click at [859, 208] on common-icon at bounding box center [855, 212] width 17 height 17
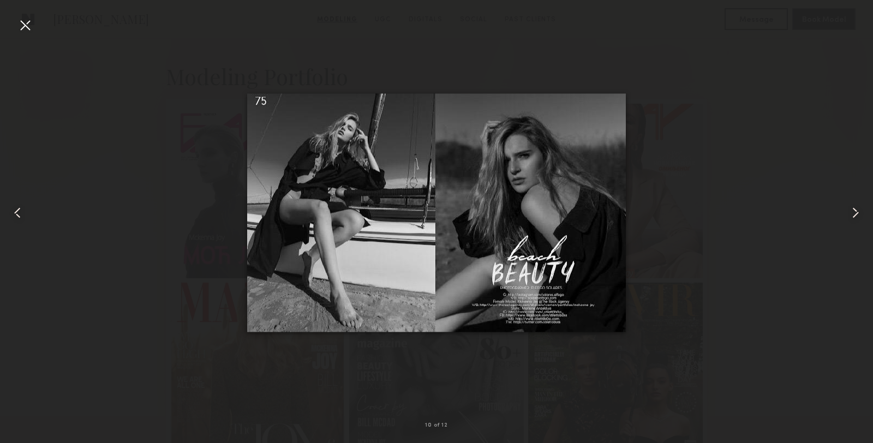
click at [859, 208] on common-icon at bounding box center [855, 212] width 17 height 17
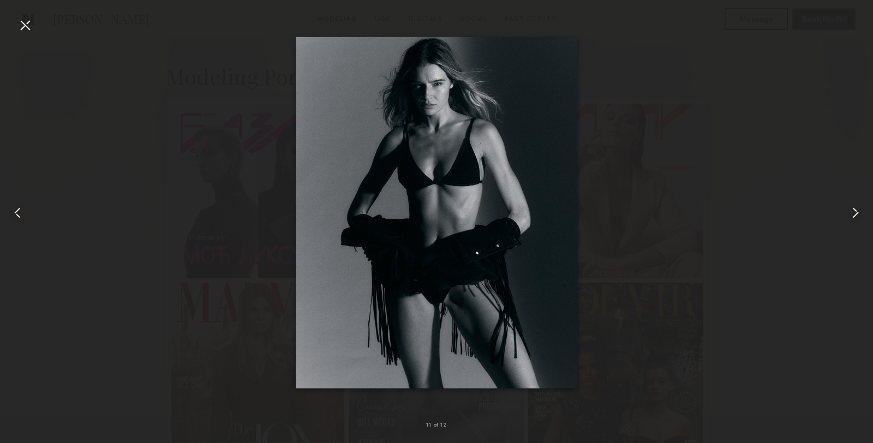
click at [19, 24] on div at bounding box center [24, 24] width 17 height 17
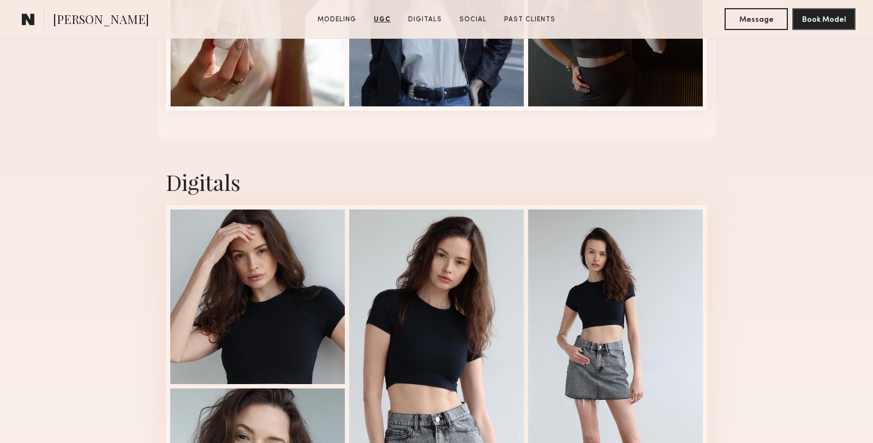
scroll to position [2439, 0]
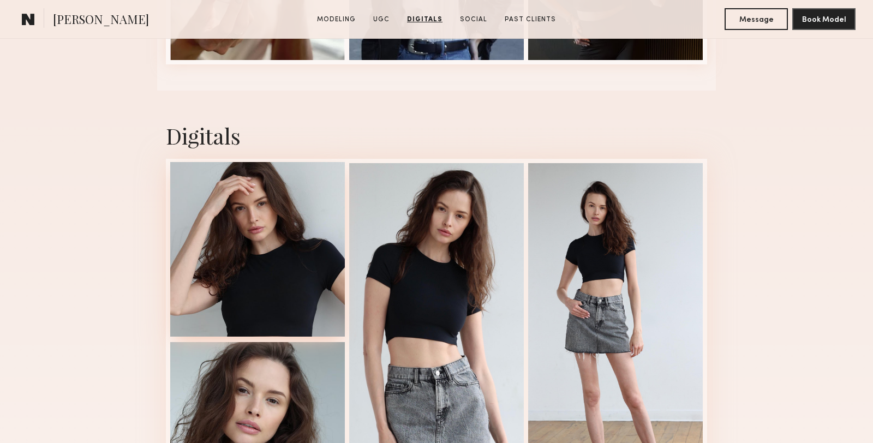
click at [244, 232] on div at bounding box center [257, 249] width 175 height 175
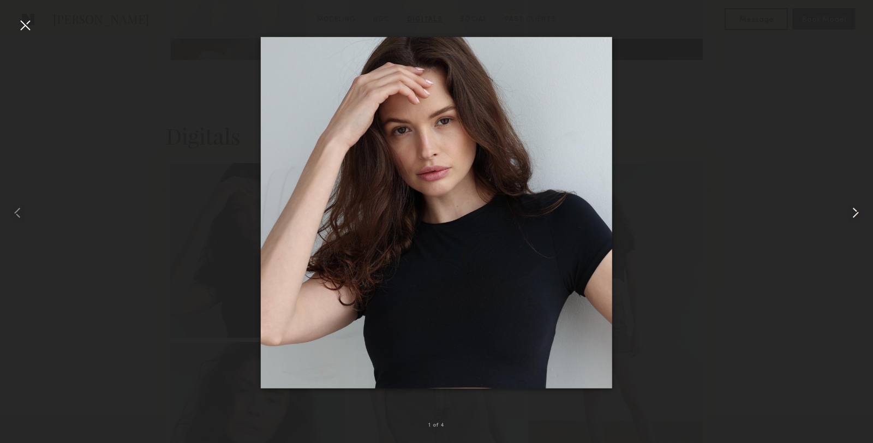
click at [858, 215] on common-icon at bounding box center [855, 212] width 17 height 17
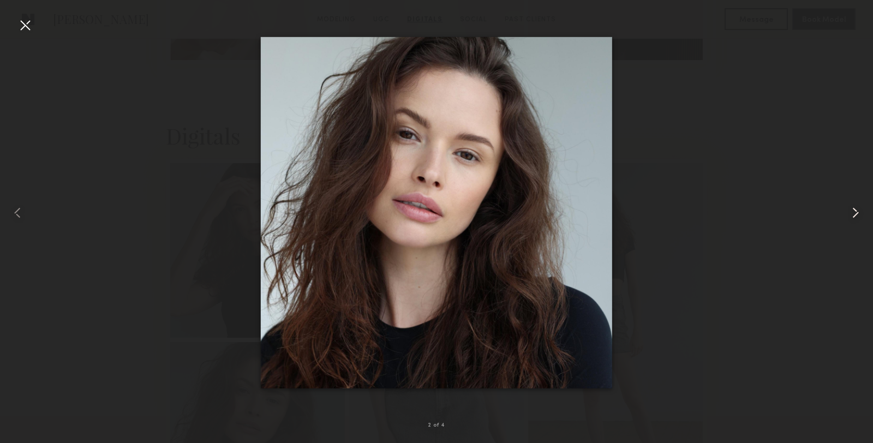
click at [858, 215] on common-icon at bounding box center [855, 212] width 17 height 17
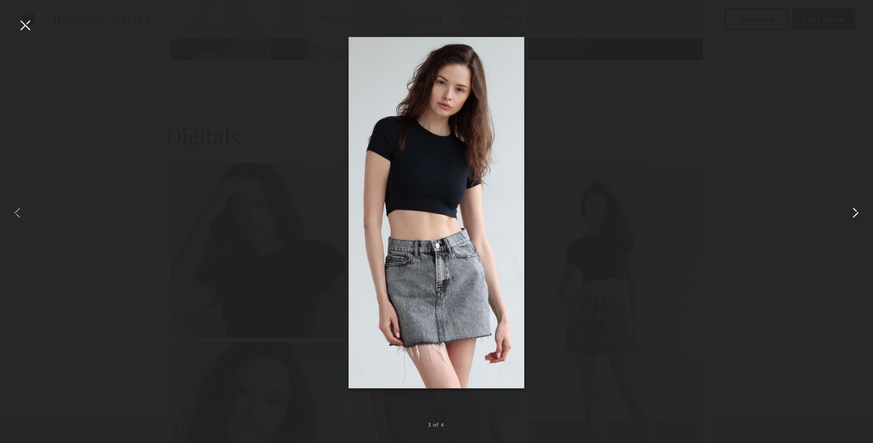
click at [858, 215] on common-icon at bounding box center [855, 212] width 17 height 17
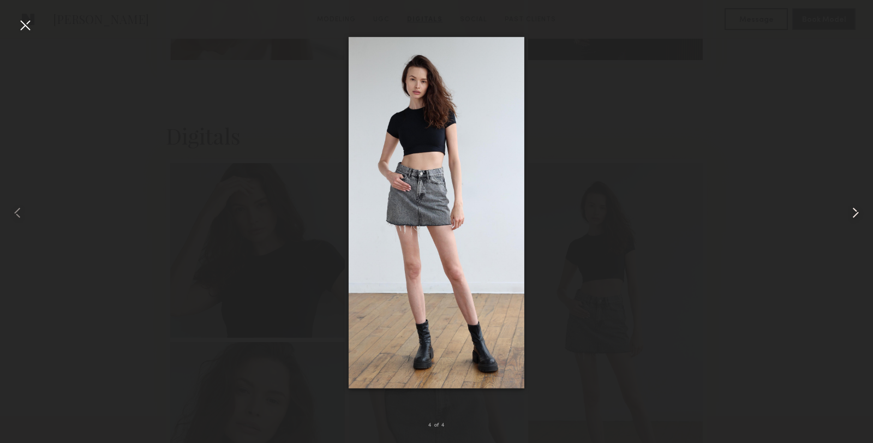
click at [858, 215] on common-icon at bounding box center [855, 212] width 17 height 17
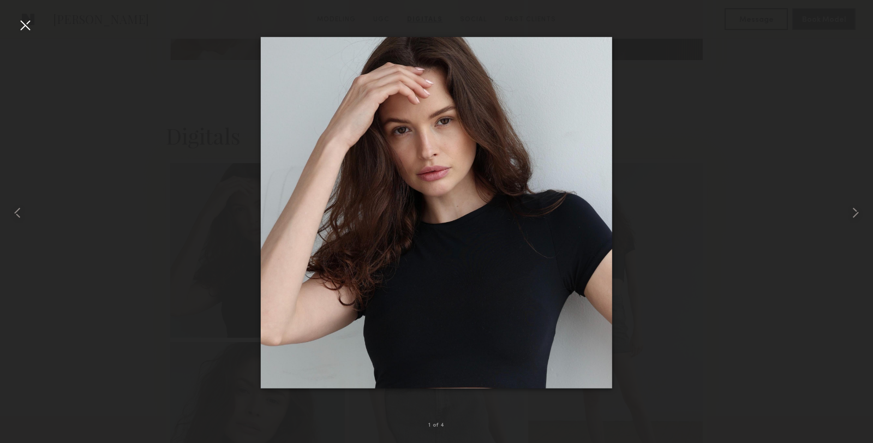
click at [722, 196] on div at bounding box center [436, 212] width 873 height 391
click at [26, 22] on div at bounding box center [24, 24] width 17 height 17
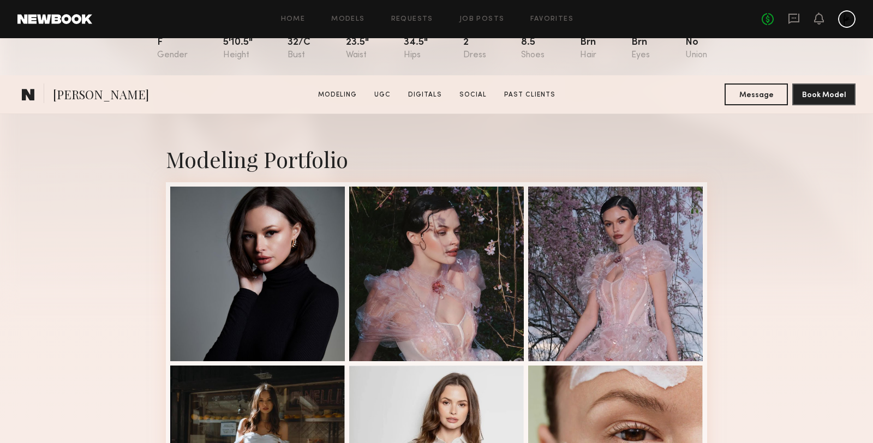
scroll to position [307, 0]
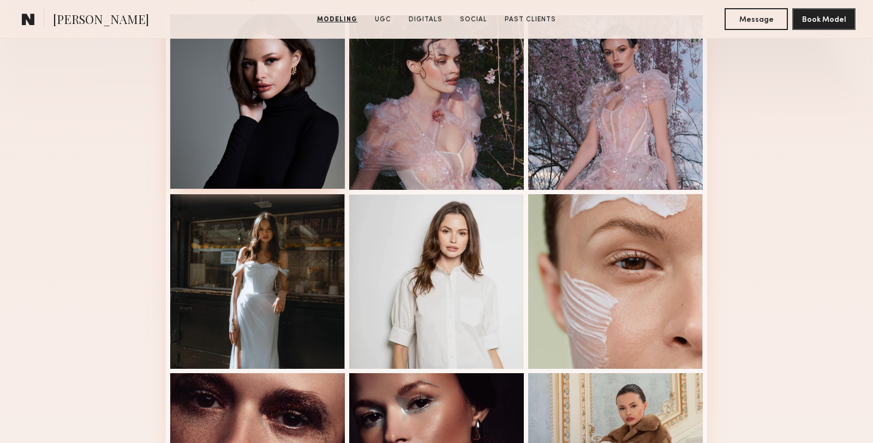
click at [272, 109] on div at bounding box center [257, 101] width 175 height 175
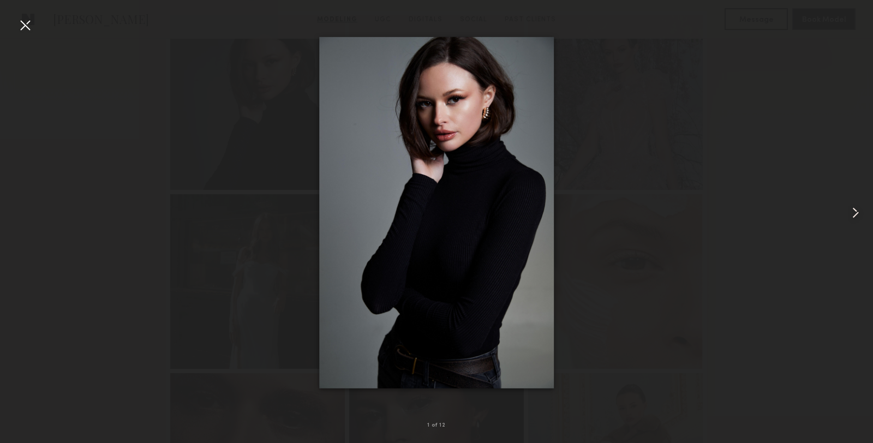
click at [848, 214] on common-icon at bounding box center [855, 212] width 17 height 17
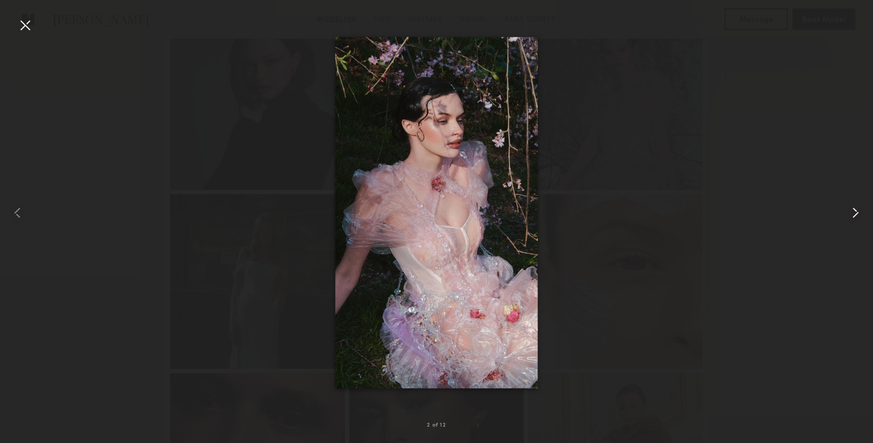
click at [848, 214] on common-icon at bounding box center [855, 212] width 17 height 17
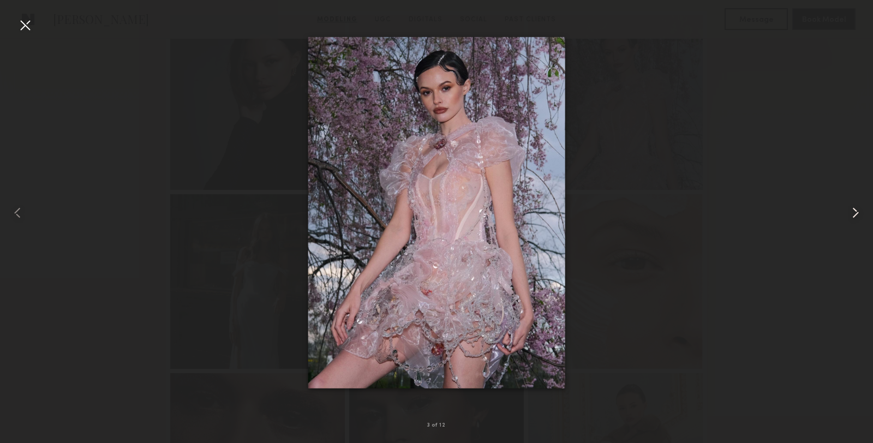
click at [848, 214] on common-icon at bounding box center [855, 212] width 17 height 17
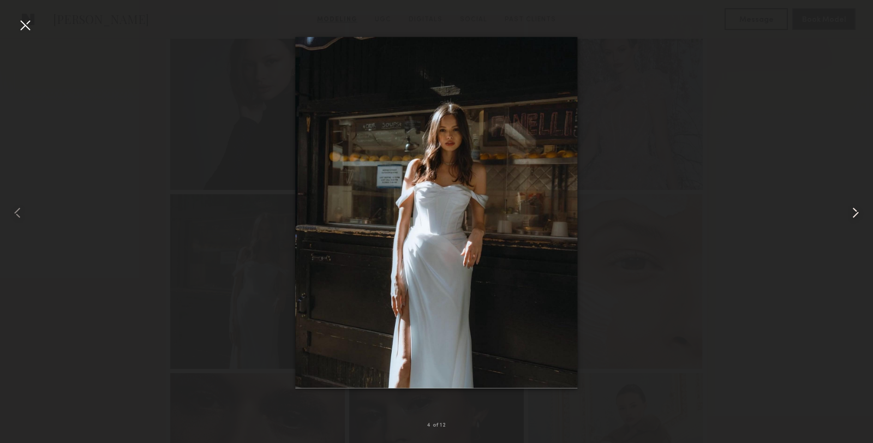
click at [848, 214] on common-icon at bounding box center [855, 212] width 17 height 17
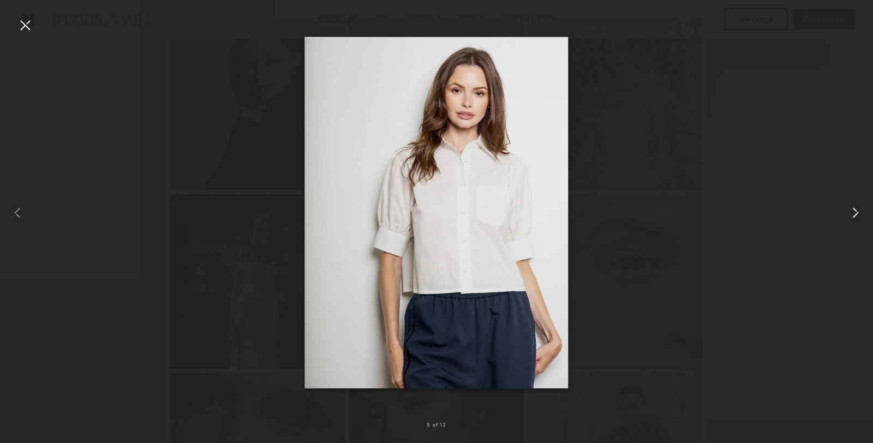
click at [848, 214] on common-icon at bounding box center [855, 212] width 17 height 17
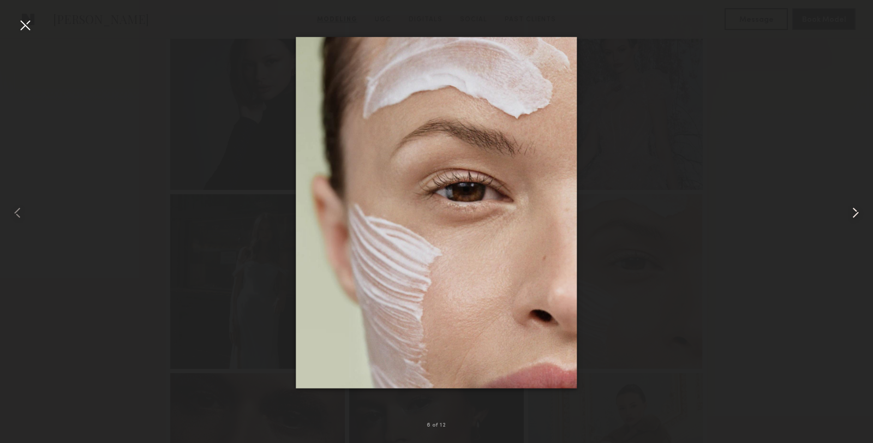
click at [848, 214] on common-icon at bounding box center [855, 212] width 17 height 17
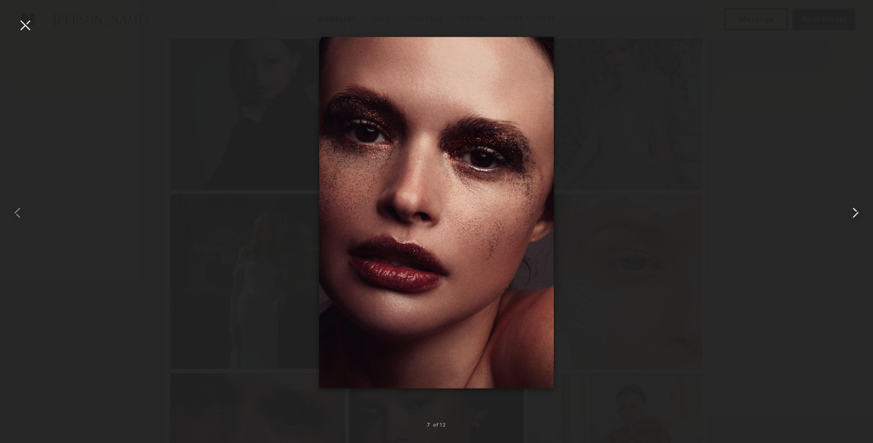
click at [848, 214] on common-icon at bounding box center [855, 212] width 17 height 17
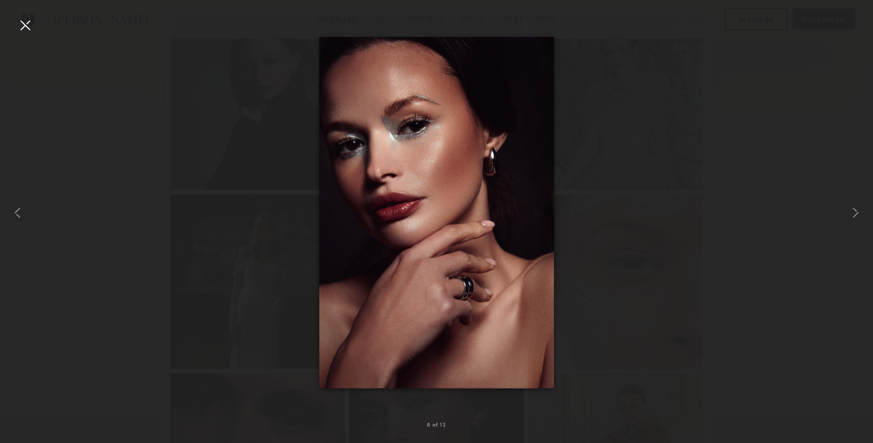
click at [785, 212] on div at bounding box center [436, 212] width 873 height 391
click at [29, 25] on div at bounding box center [24, 24] width 17 height 17
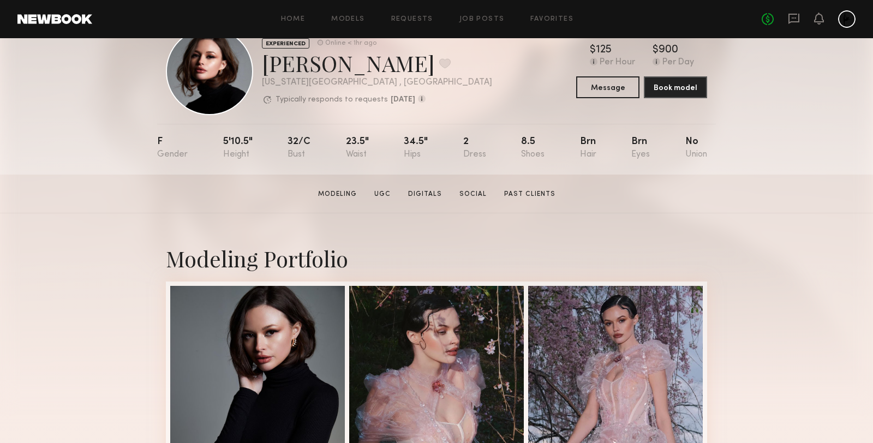
scroll to position [0, 0]
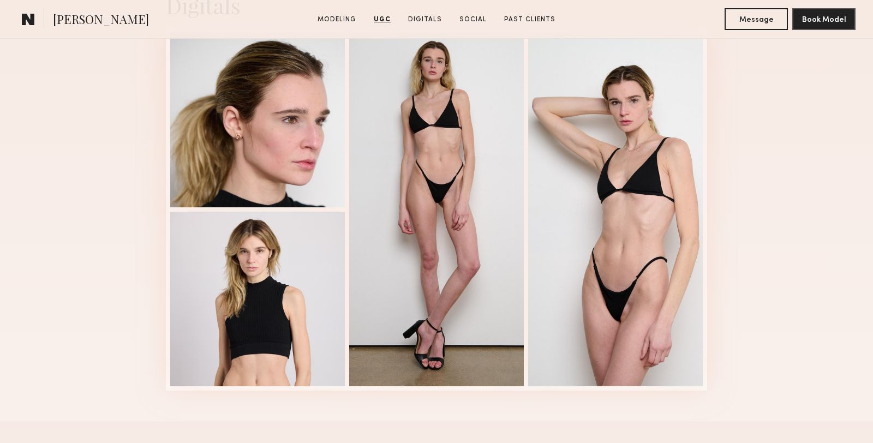
scroll to position [2046, 0]
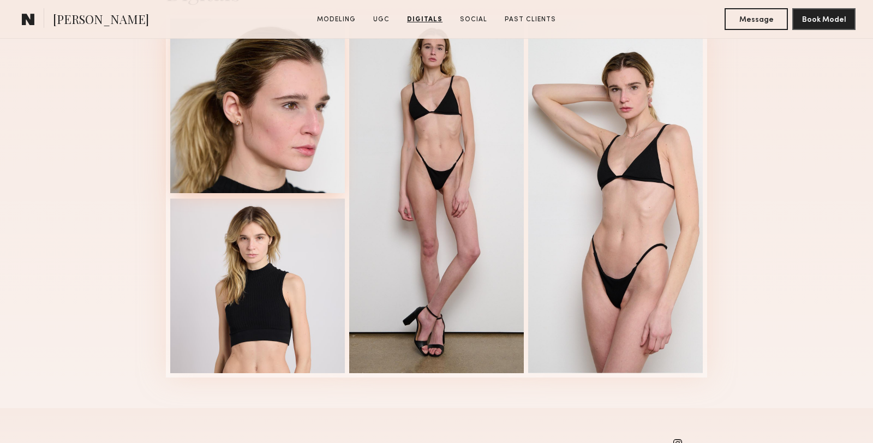
click at [256, 168] on div at bounding box center [257, 106] width 175 height 175
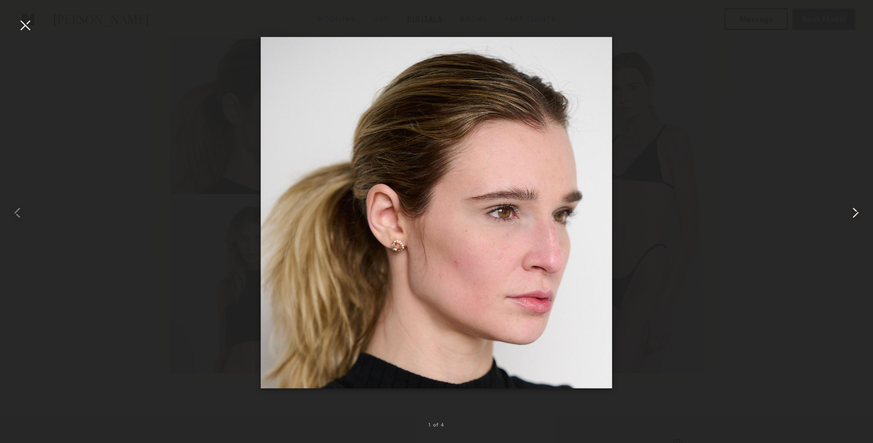
click at [859, 213] on common-icon at bounding box center [855, 212] width 17 height 17
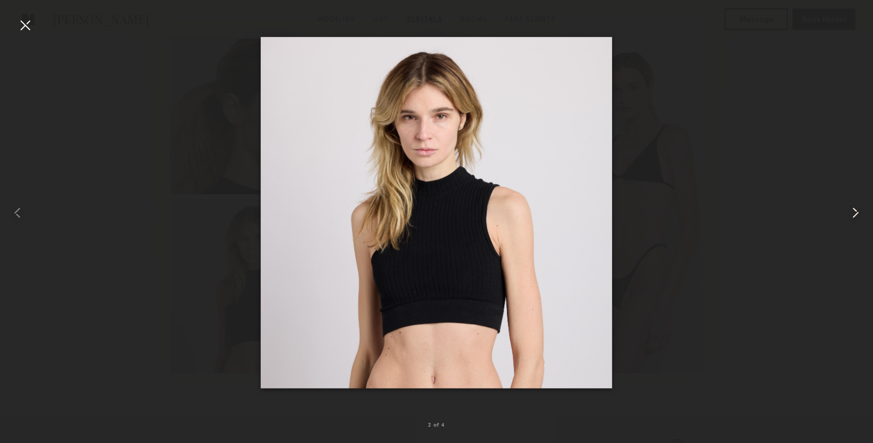
click at [859, 213] on common-icon at bounding box center [855, 212] width 17 height 17
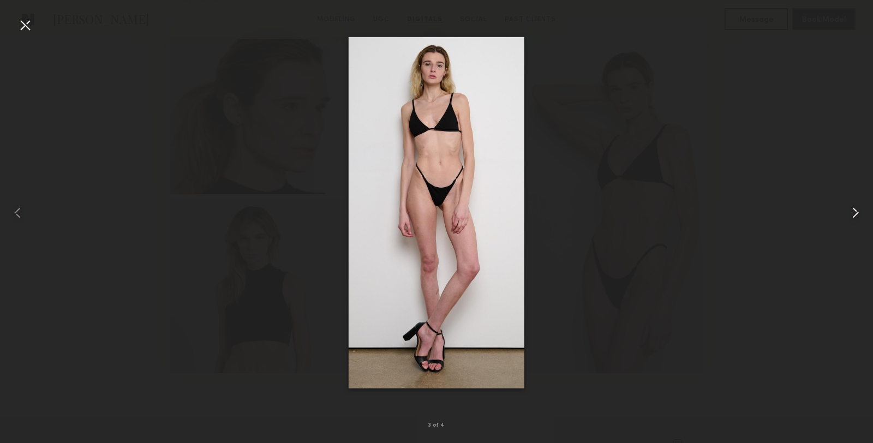
click at [859, 213] on common-icon at bounding box center [855, 212] width 17 height 17
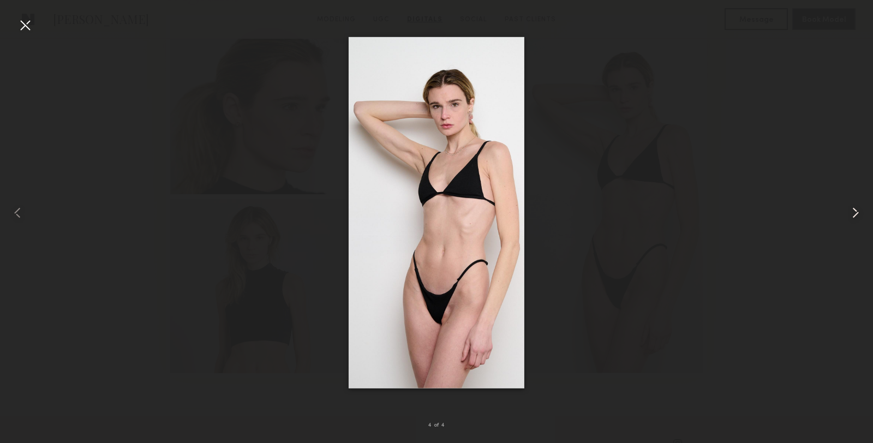
click at [859, 213] on common-icon at bounding box center [855, 212] width 17 height 17
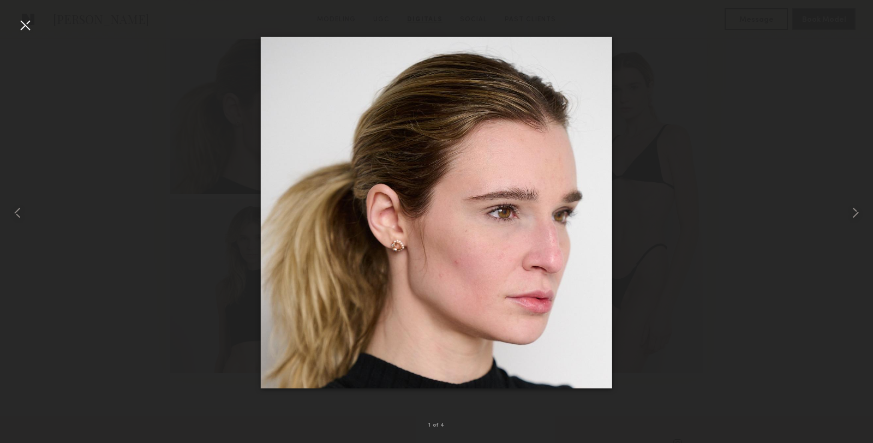
click at [23, 26] on div at bounding box center [24, 24] width 17 height 17
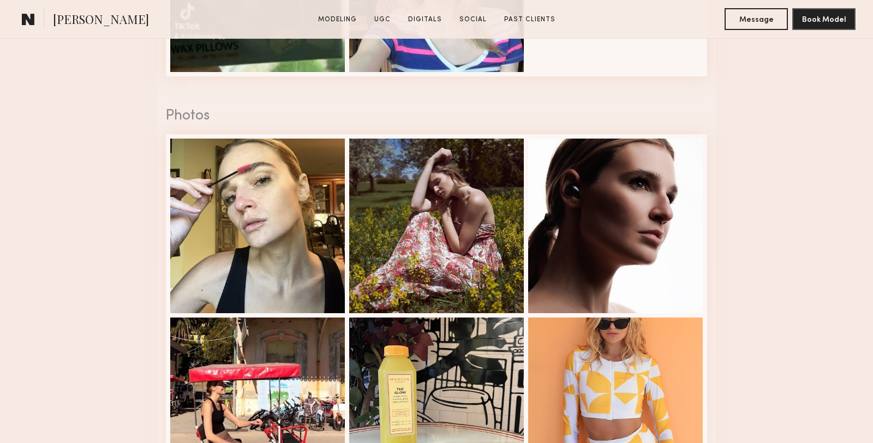
scroll to position [1471, 0]
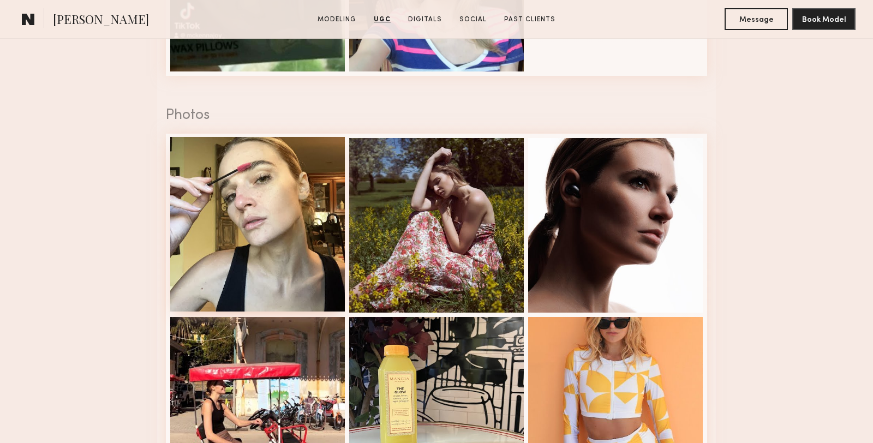
click at [216, 180] on div at bounding box center [257, 224] width 175 height 175
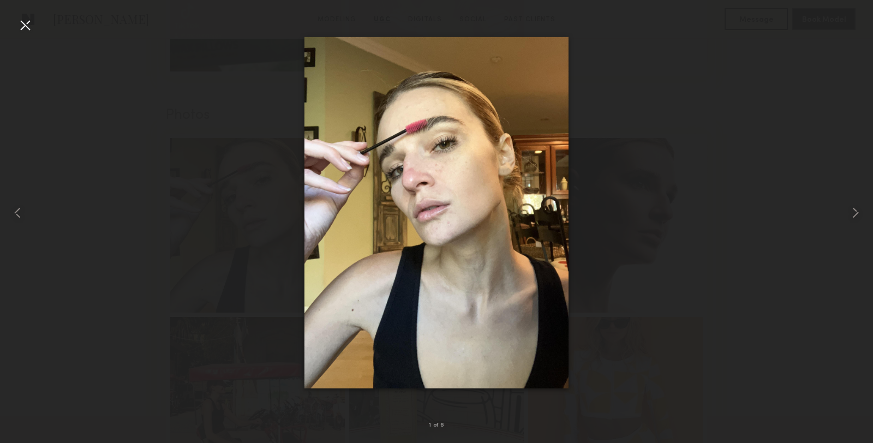
click at [22, 33] on div at bounding box center [24, 24] width 17 height 17
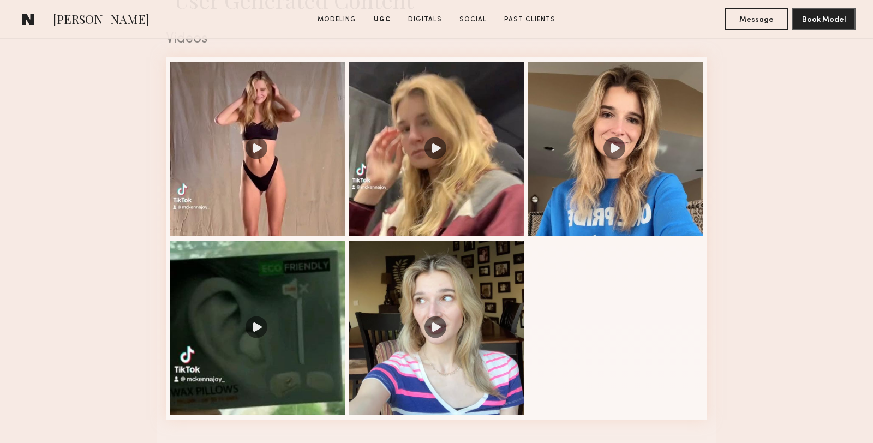
scroll to position [1126, 0]
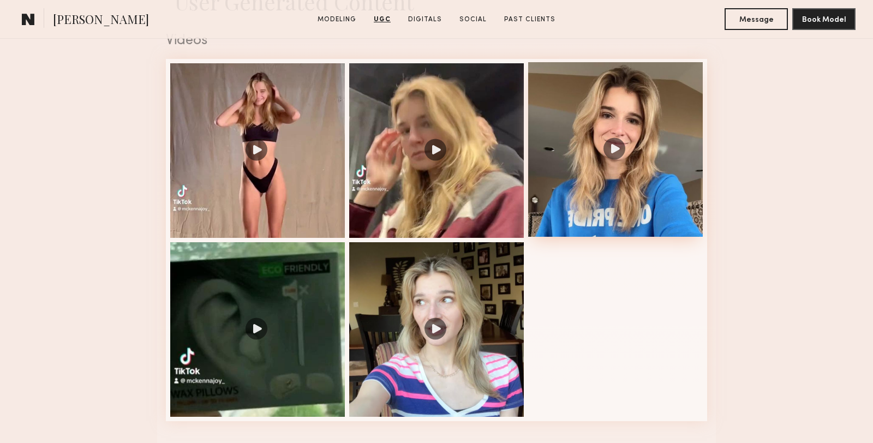
click at [569, 95] on div at bounding box center [615, 149] width 175 height 175
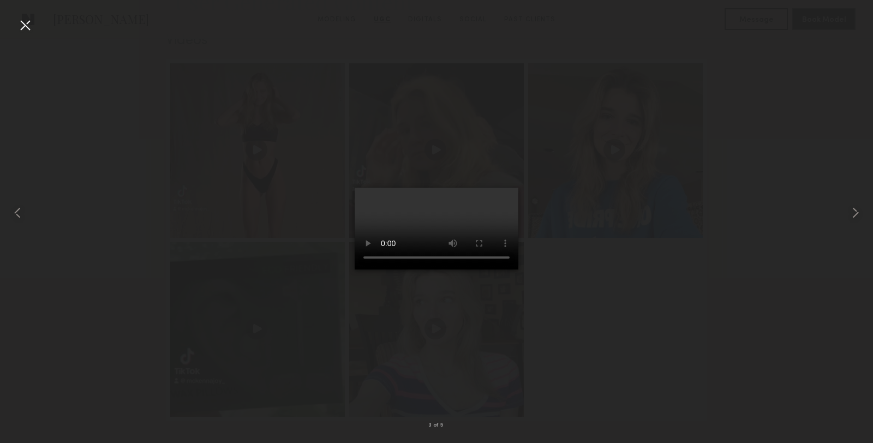
click at [24, 20] on div at bounding box center [24, 24] width 17 height 17
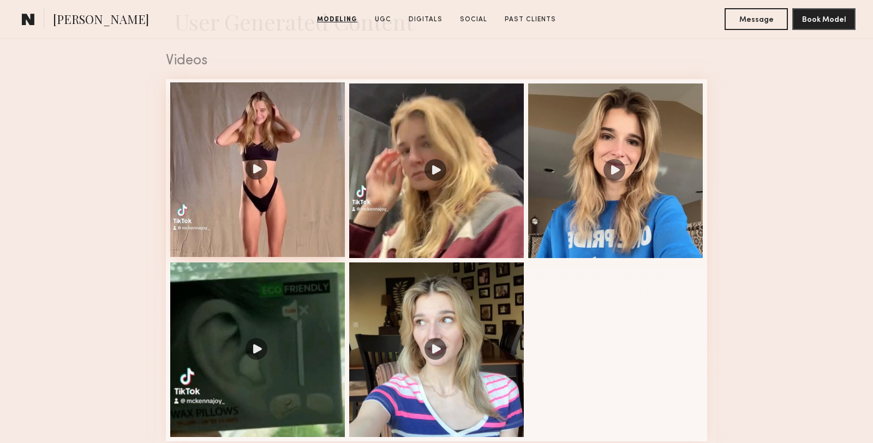
scroll to position [1162, 0]
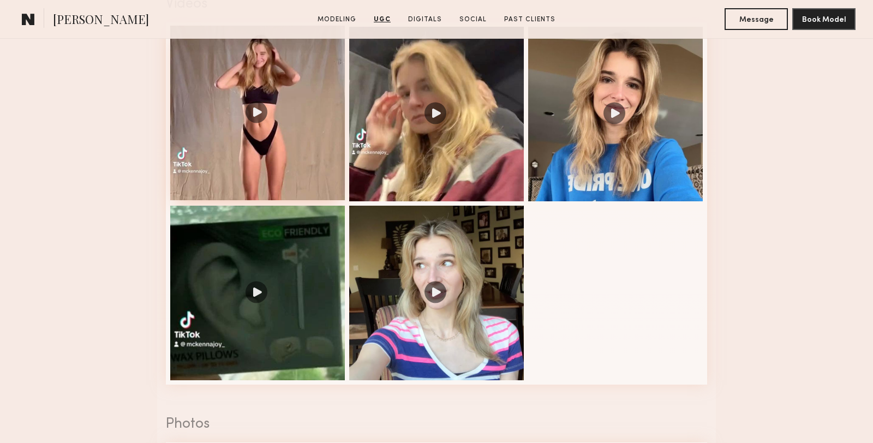
click at [277, 124] on div at bounding box center [257, 113] width 175 height 175
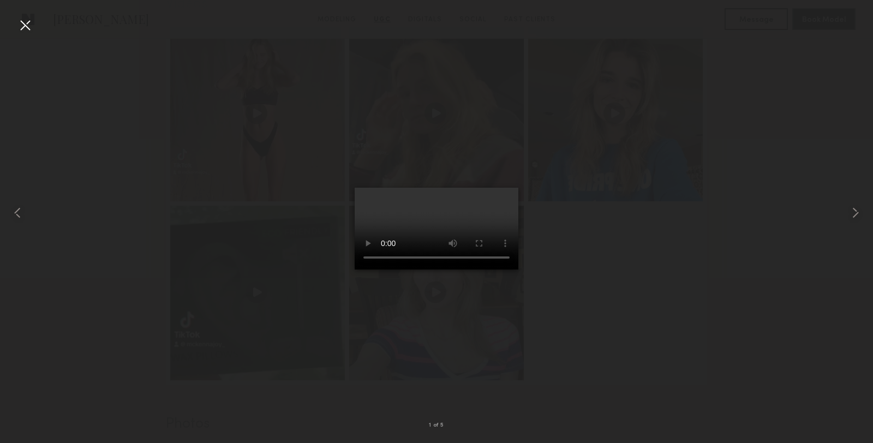
click at [27, 25] on div at bounding box center [24, 24] width 17 height 17
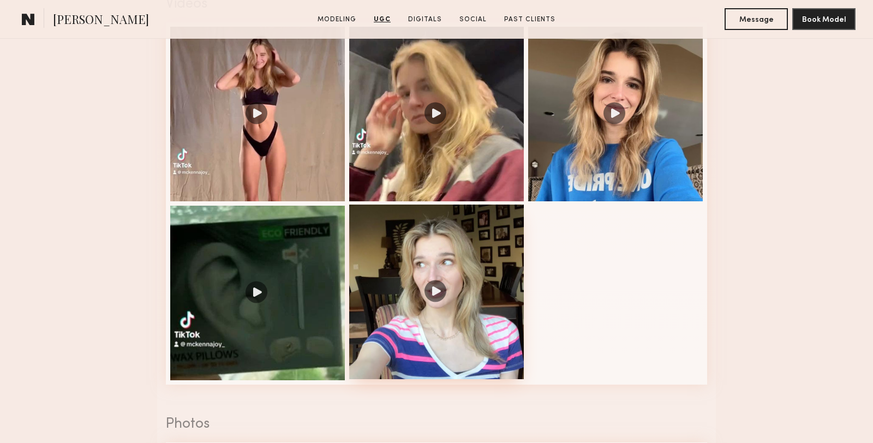
click at [467, 270] on div at bounding box center [436, 292] width 175 height 175
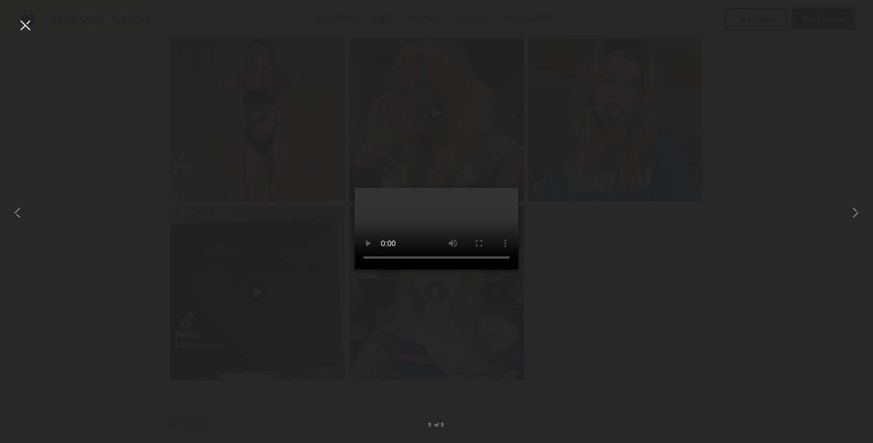
click at [22, 27] on div at bounding box center [24, 24] width 17 height 17
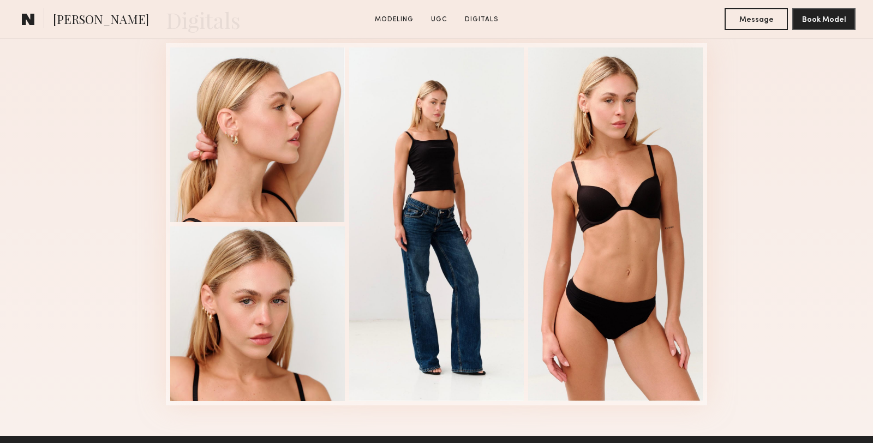
scroll to position [1424, 0]
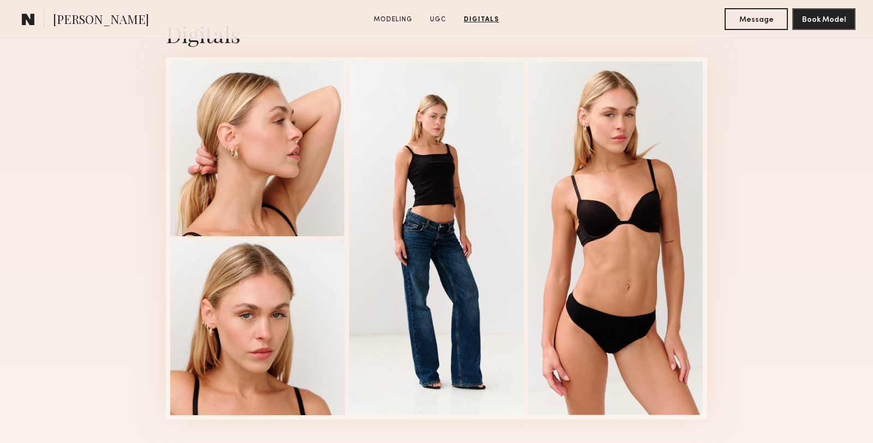
click at [26, 20] on common-icon at bounding box center [28, 19] width 13 height 14
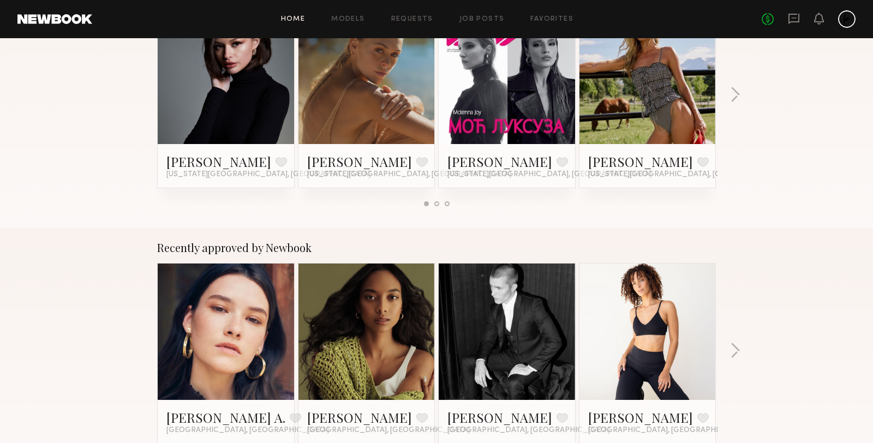
scroll to position [229, 0]
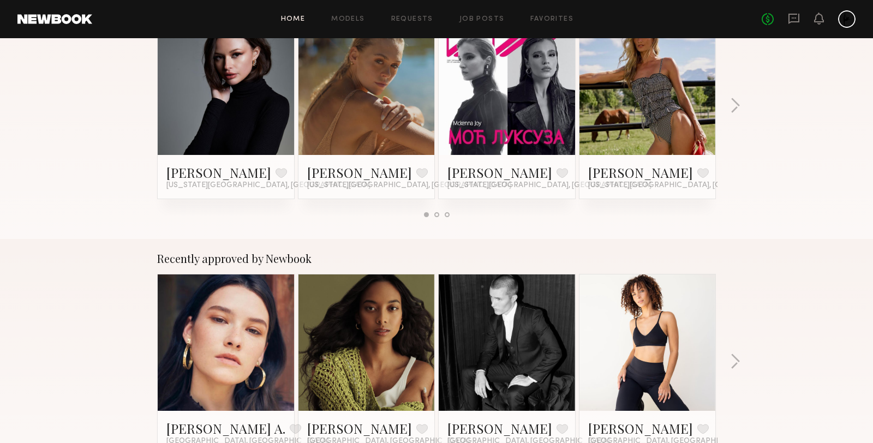
click at [637, 134] on link at bounding box center [647, 87] width 67 height 136
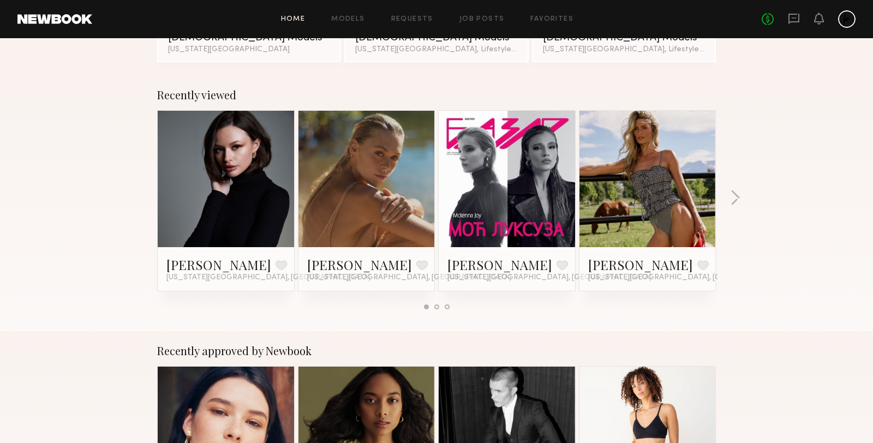
scroll to position [130, 0]
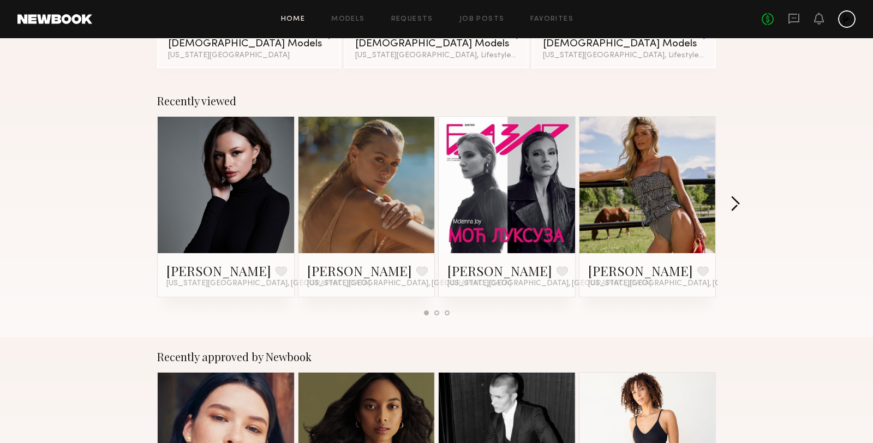
click at [735, 202] on button "button" at bounding box center [735, 205] width 10 height 18
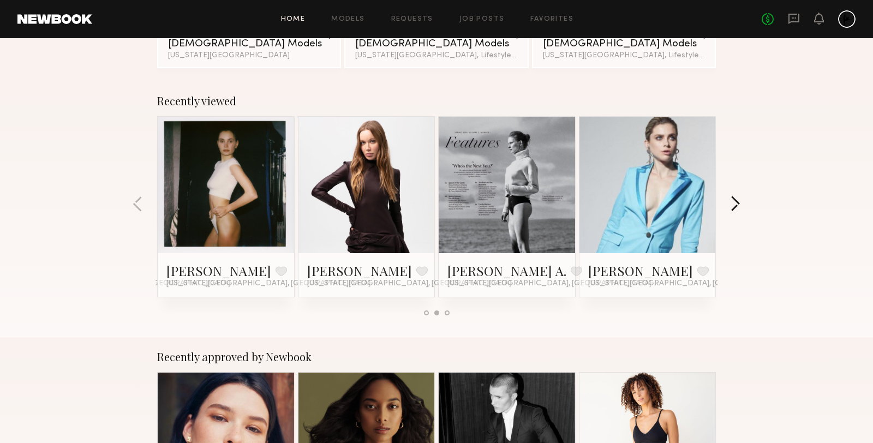
click at [735, 202] on button "button" at bounding box center [735, 205] width 10 height 18
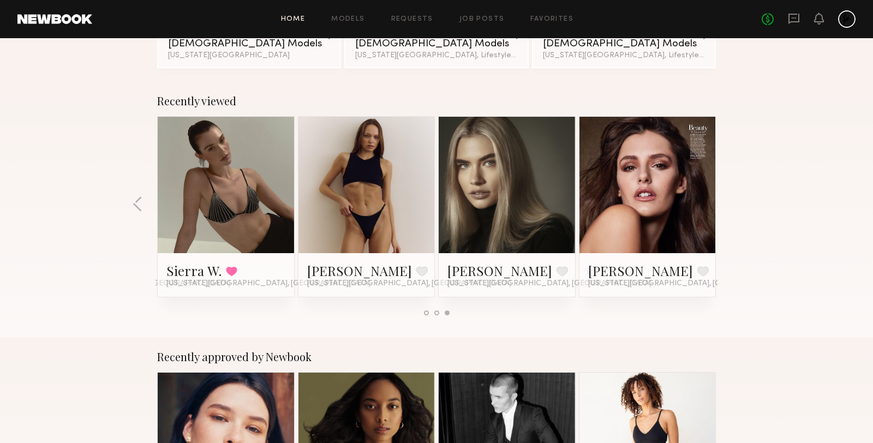
click at [337, 259] on div "Nikole B. Favorite New York City, NY" at bounding box center [366, 275] width 136 height 44
click at [337, 264] on link "[PERSON_NAME]" at bounding box center [359, 270] width 105 height 17
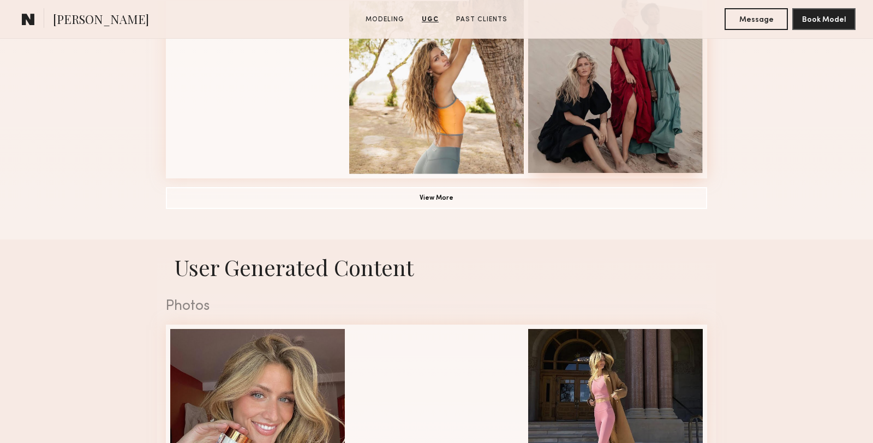
scroll to position [839, 0]
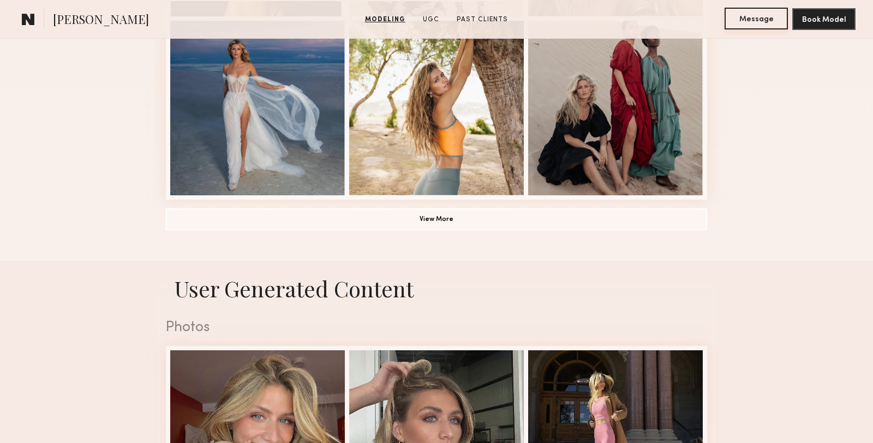
click at [768, 18] on button "Message" at bounding box center [756, 19] width 63 height 22
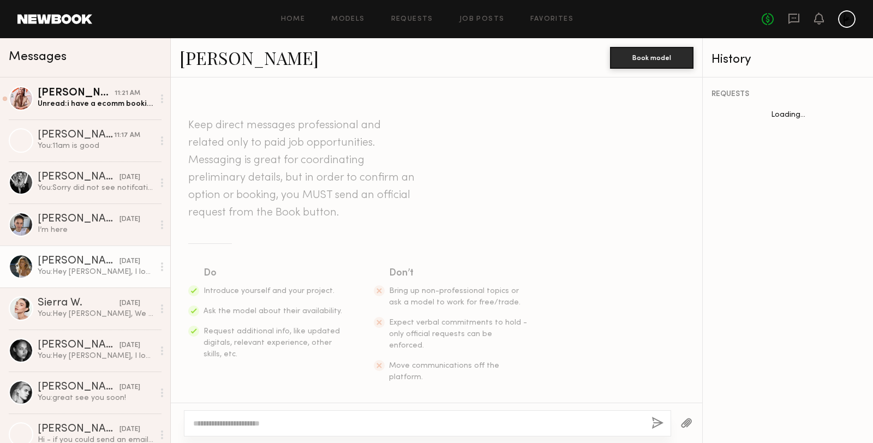
scroll to position [146, 0]
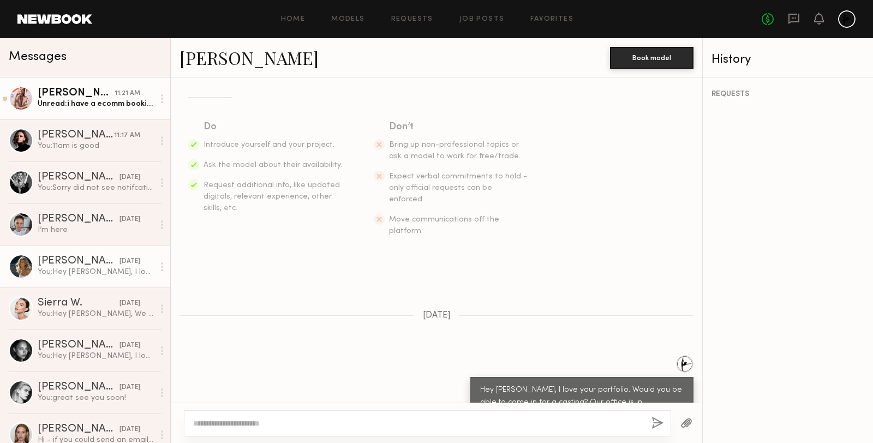
click at [85, 97] on div "[PERSON_NAME]" at bounding box center [76, 93] width 77 height 11
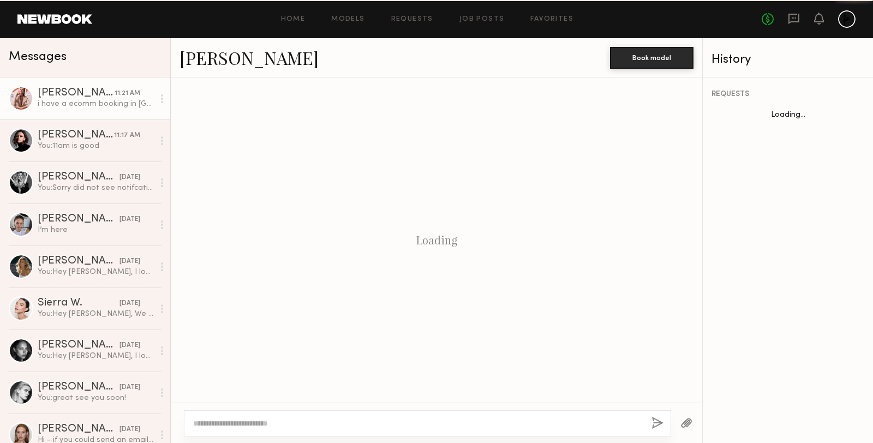
scroll to position [159, 0]
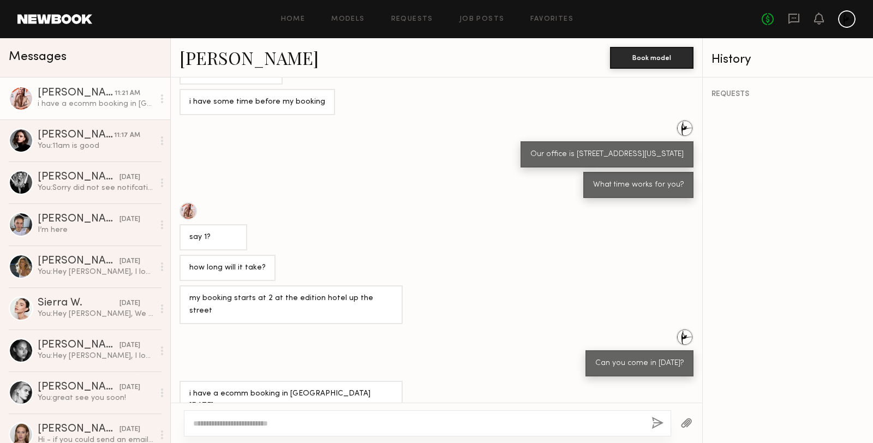
click at [40, 20] on link at bounding box center [54, 19] width 75 height 10
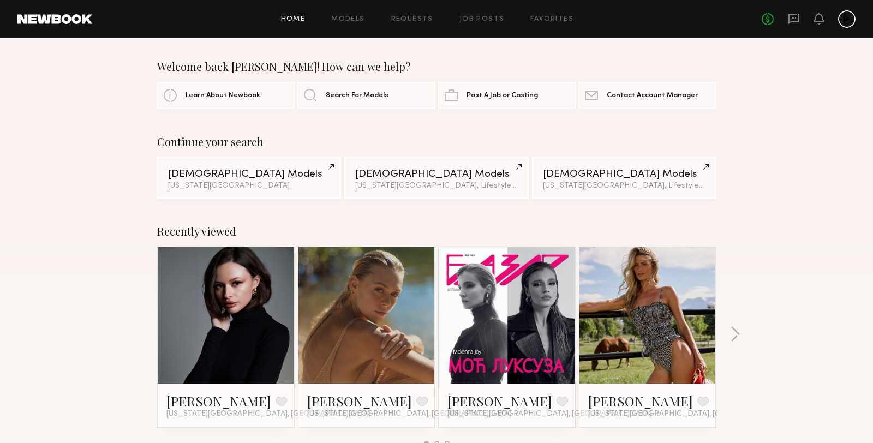
click at [385, 341] on link at bounding box center [366, 315] width 67 height 136
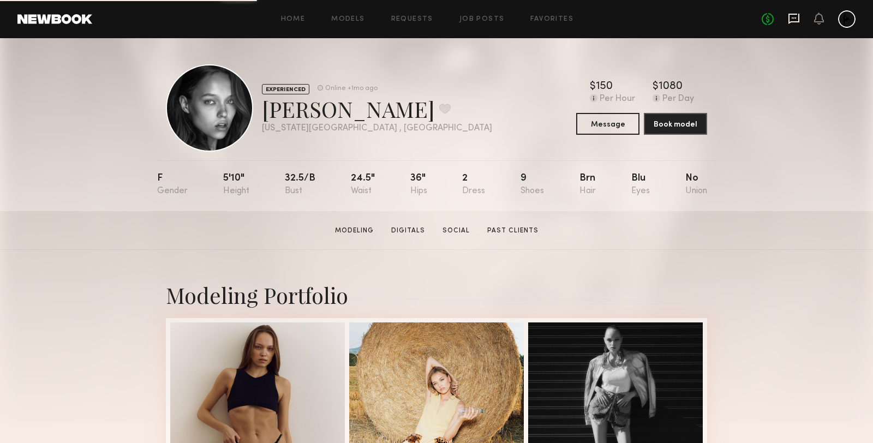
click at [793, 23] on icon at bounding box center [794, 19] width 12 height 12
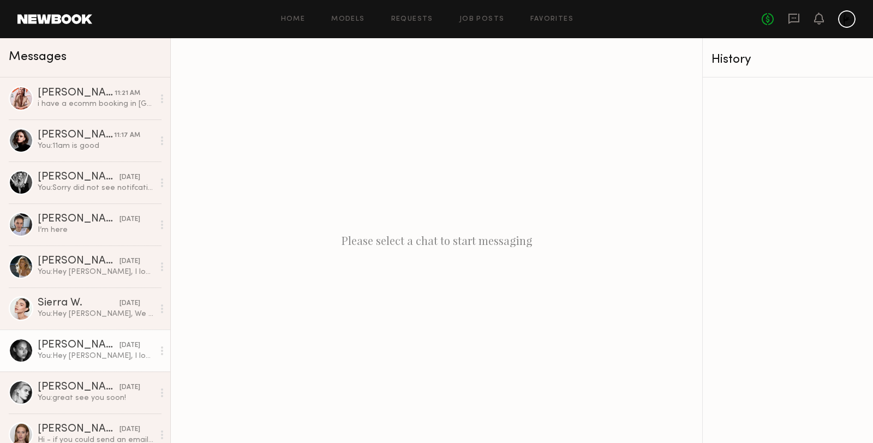
click at [84, 351] on div "You: Hey [PERSON_NAME], I love your portfolio. Would you be able to come in for…" at bounding box center [96, 356] width 116 height 10
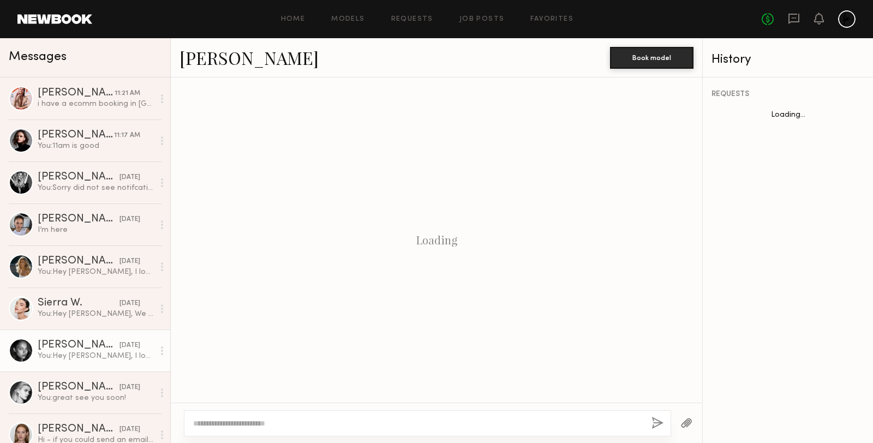
scroll to position [146, 0]
